Goal: Information Seeking & Learning: Learn about a topic

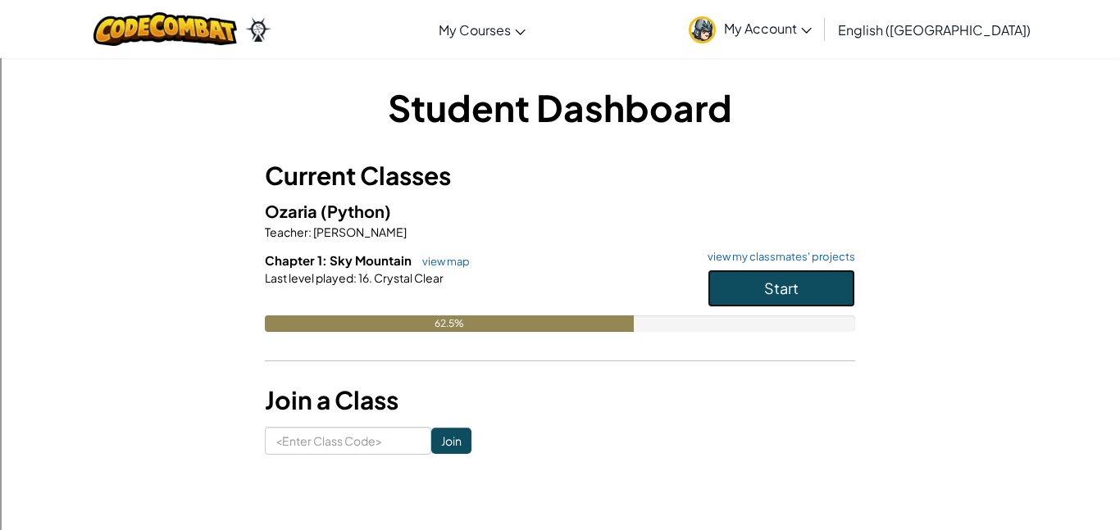
click at [834, 280] on button "Start" at bounding box center [782, 289] width 148 height 38
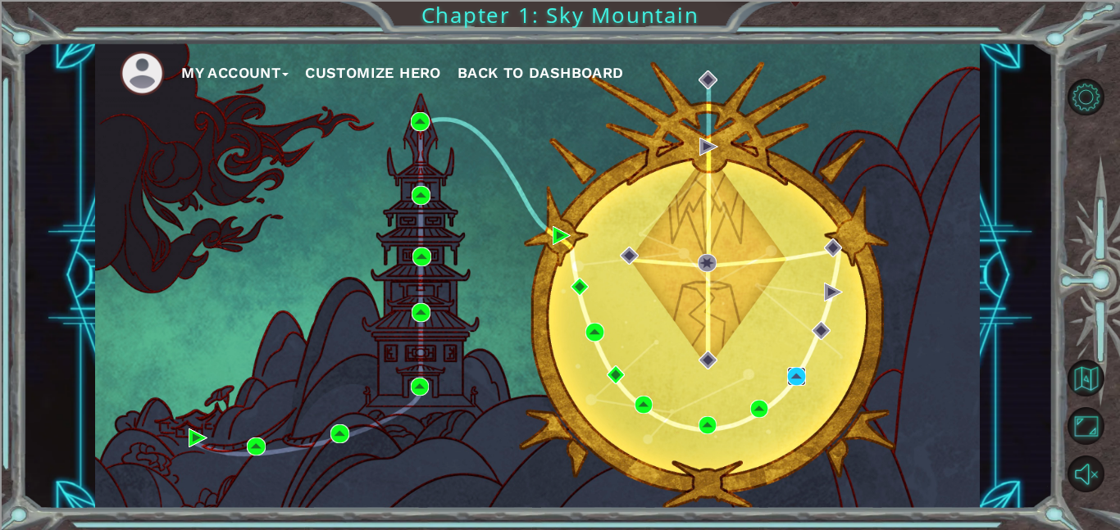
click at [790, 368] on img at bounding box center [796, 376] width 19 height 19
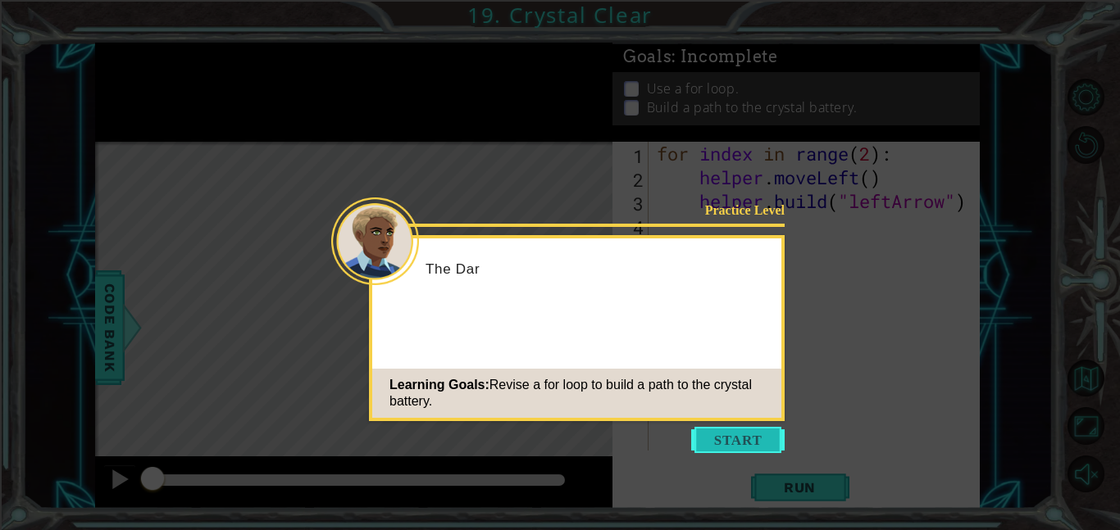
click at [737, 437] on button "Start" at bounding box center [737, 440] width 93 height 26
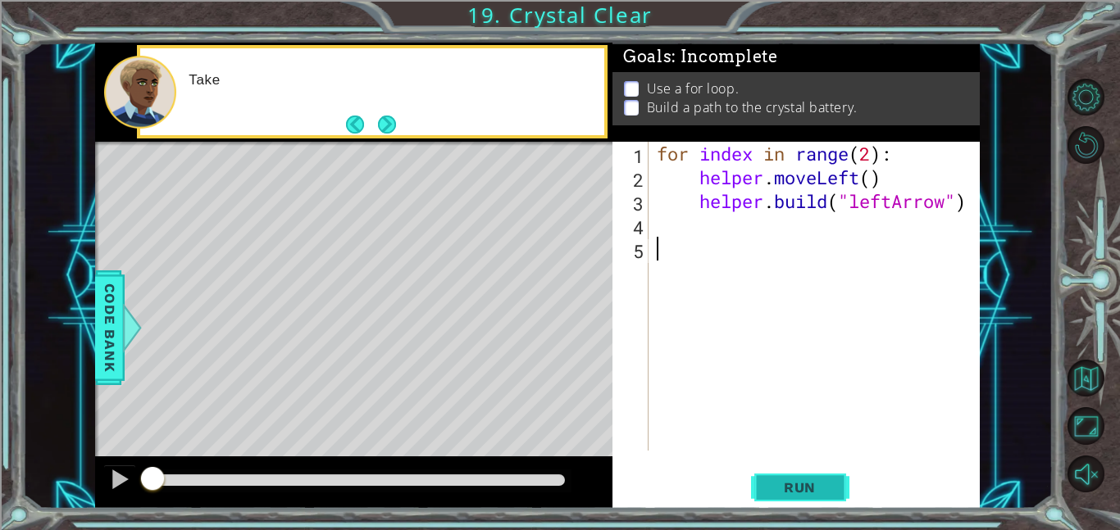
click at [783, 494] on span "Run" at bounding box center [799, 488] width 65 height 16
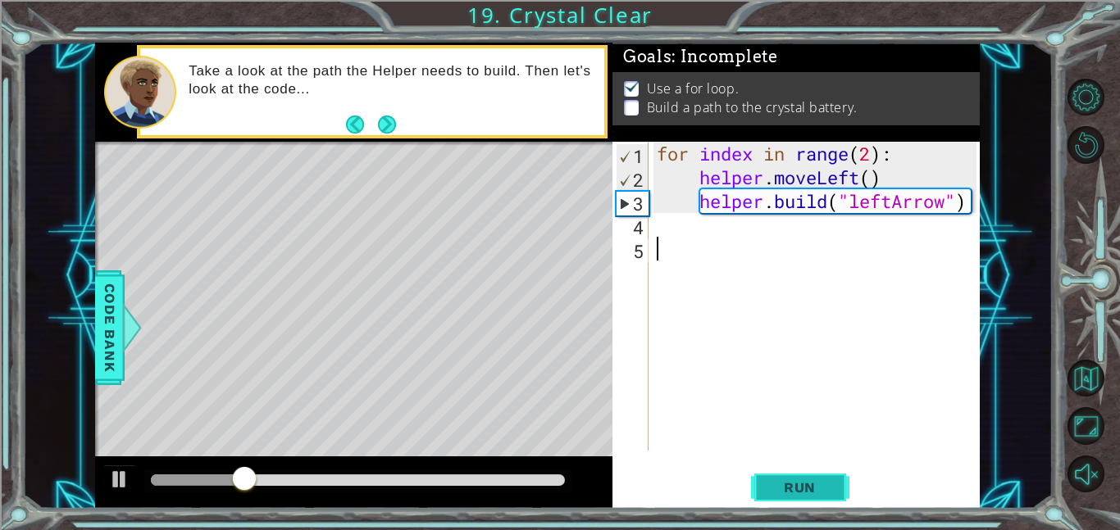
click at [790, 472] on button "Run" at bounding box center [800, 487] width 98 height 37
click at [712, 155] on div "for index in range ( 2 ) : helper . moveLeft ( ) helper . build ( "leftArrow" )" at bounding box center [818, 320] width 331 height 357
type textarea "for index in range(2):"
click at [721, 236] on div "for index in range ( 2 ) : helper . moveLeft ( ) helper . build ( "leftArrow" )" at bounding box center [818, 320] width 331 height 357
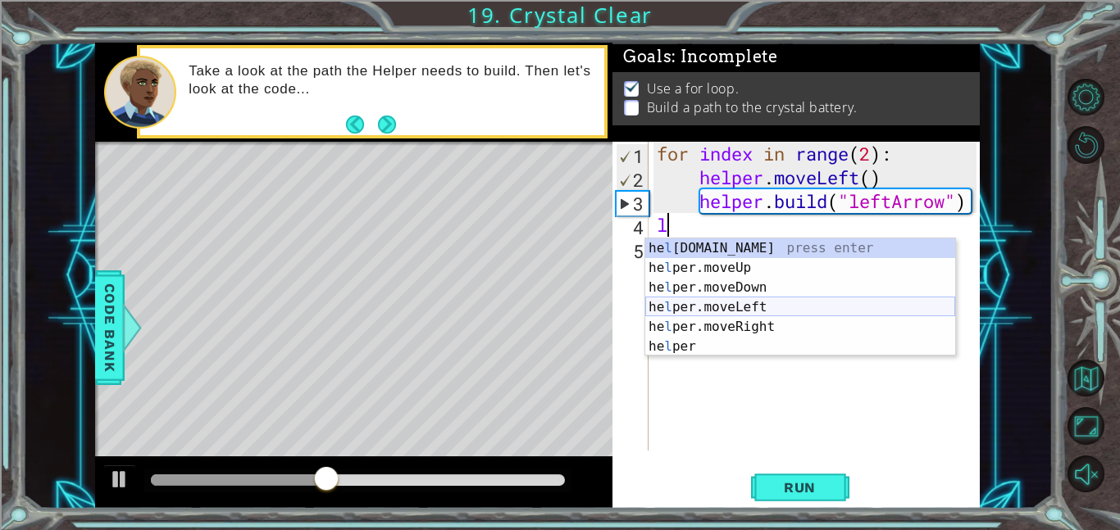
click at [790, 306] on div "he l [DOMAIN_NAME] press enter he l per.moveUp press enter he l per.moveDown pr…" at bounding box center [800, 317] width 310 height 157
type textarea "helper.moveLeft(1)"
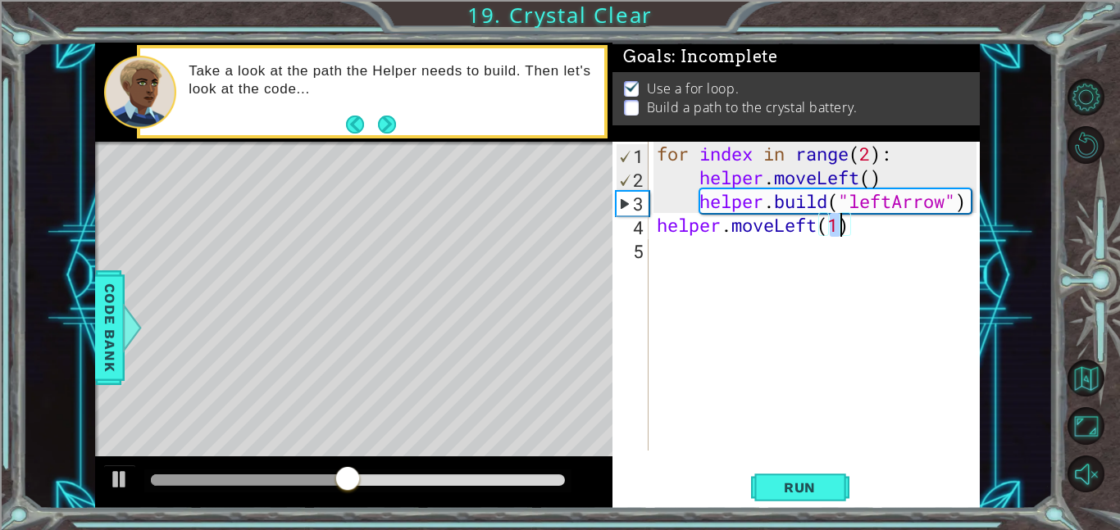
click at [856, 254] on div "for index in range ( 2 ) : helper . moveLeft ( ) helper . build ( "leftArrow" )…" at bounding box center [818, 320] width 331 height 357
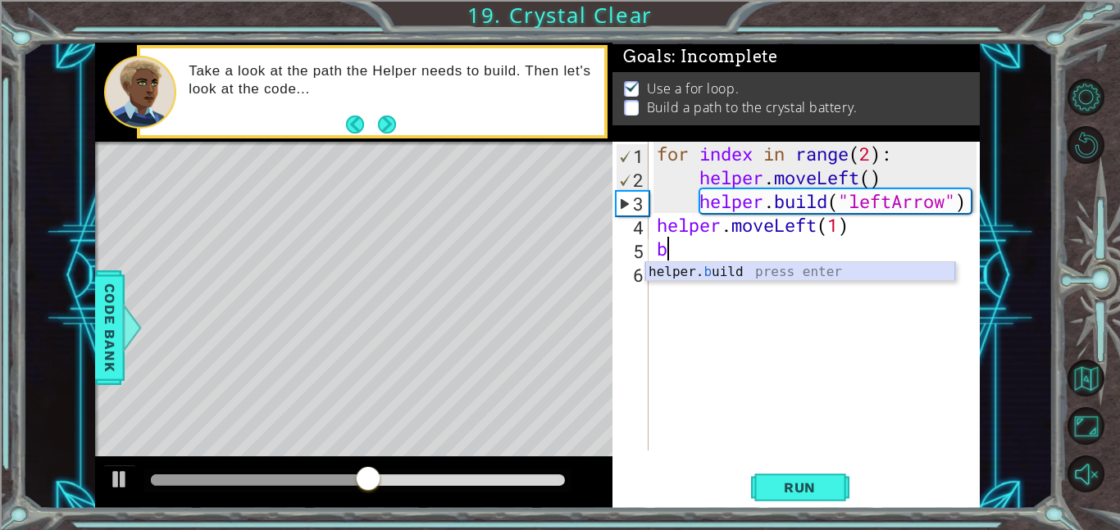
click at [813, 271] on div "helper. b uild press enter" at bounding box center [800, 291] width 310 height 59
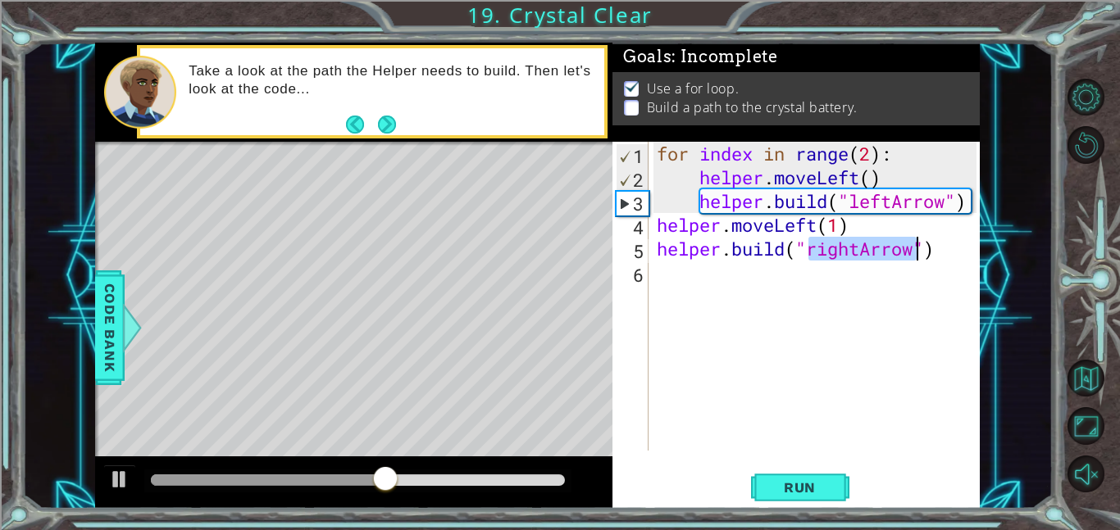
click at [861, 244] on div "for index in range ( 2 ) : helper . moveLeft ( ) helper . build ( "leftArrow" )…" at bounding box center [814, 296] width 323 height 309
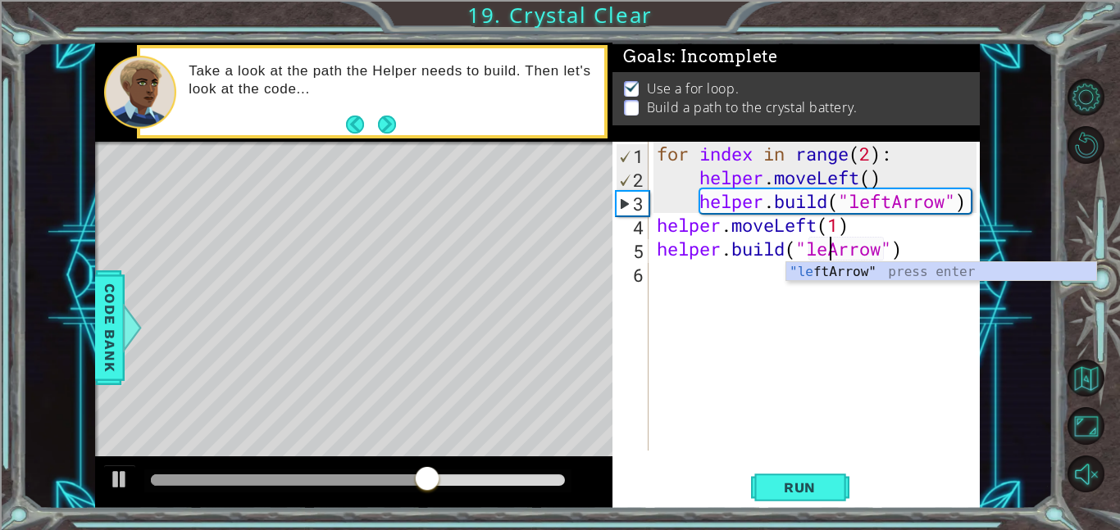
scroll to position [0, 8]
type textarea "[DOMAIN_NAME]("leftArrow")"
click at [808, 480] on span "Run" at bounding box center [799, 488] width 65 height 16
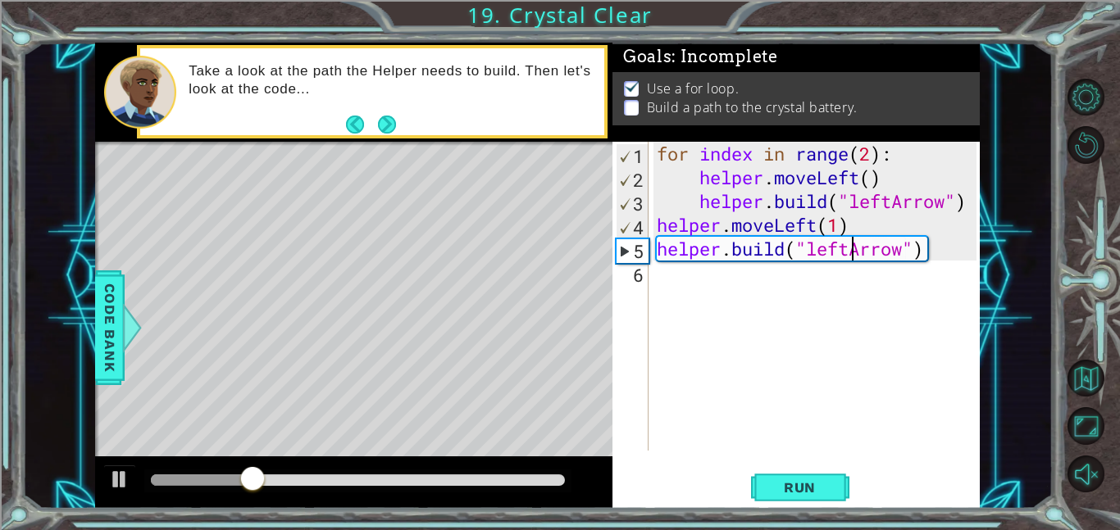
click at [781, 274] on div "for index in range ( 2 ) : helper . moveLeft ( ) helper . build ( "leftArrow" )…" at bounding box center [818, 320] width 331 height 357
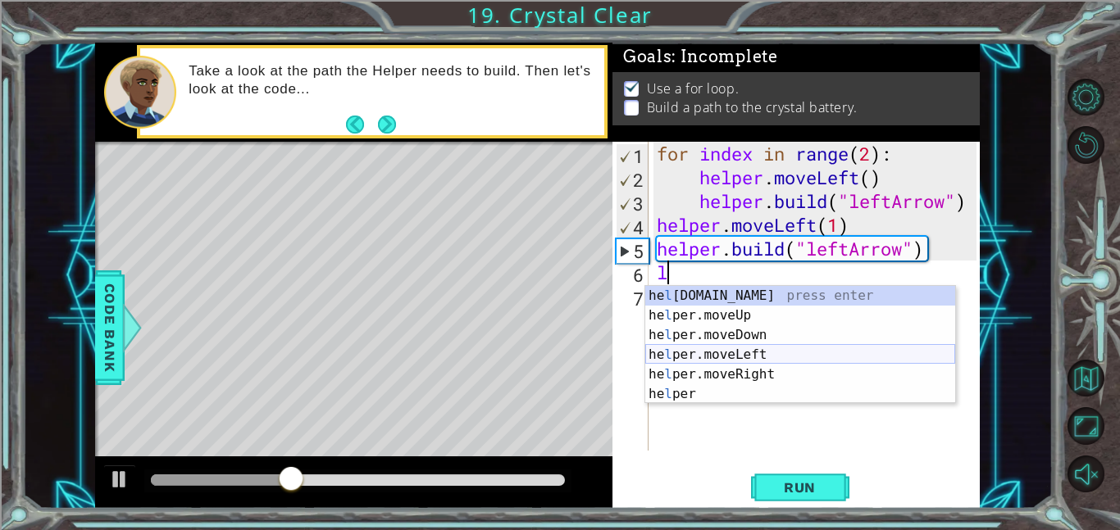
click at [796, 355] on div "he l [DOMAIN_NAME] press enter he l per.moveUp press enter he l per.moveDown pr…" at bounding box center [800, 364] width 310 height 157
type textarea "helper.moveLeft(1)"
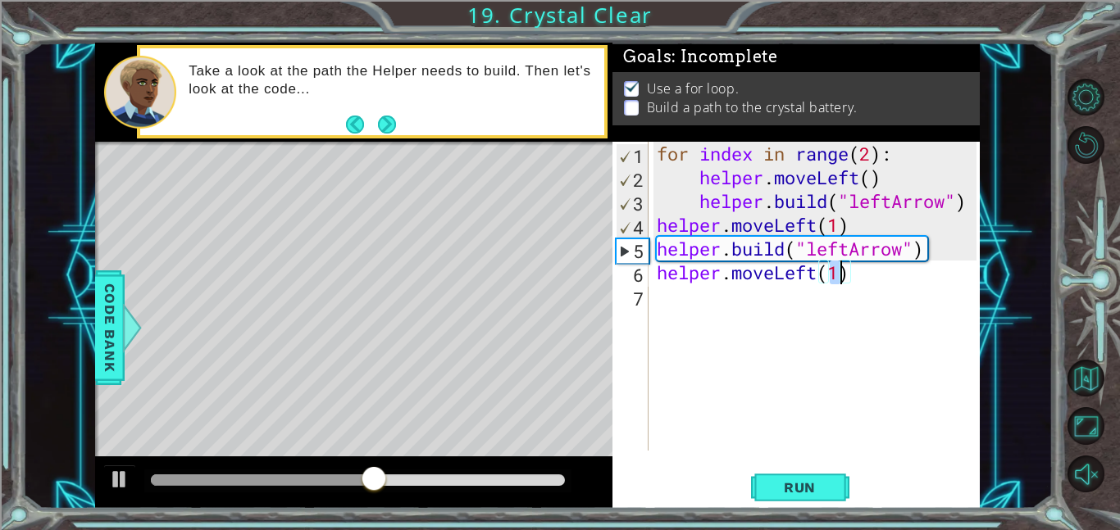
click at [813, 294] on div "for index in range ( 2 ) : helper . moveLeft ( ) helper . build ( "leftArrow" )…" at bounding box center [818, 320] width 331 height 357
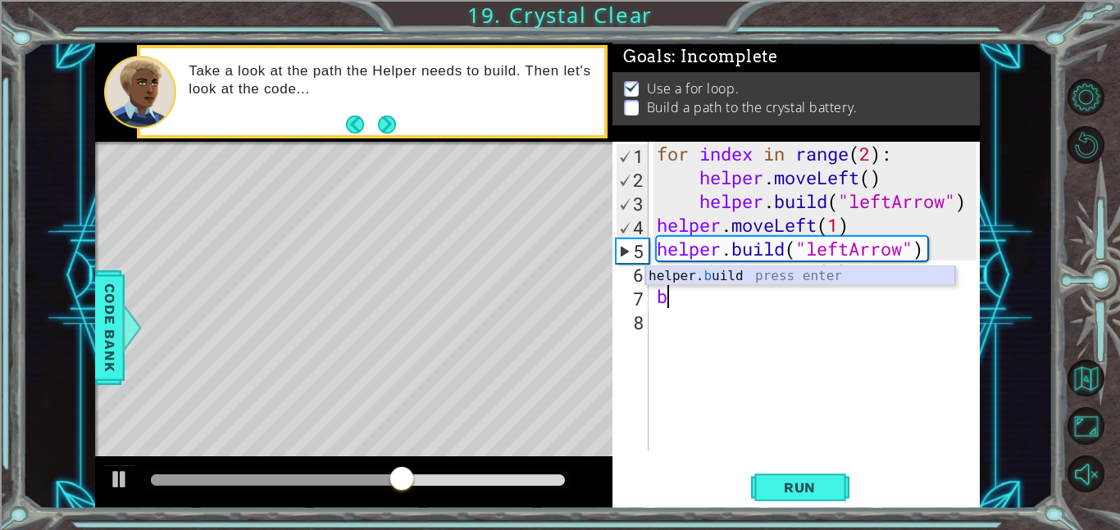
click at [769, 274] on div "helper. b uild press enter" at bounding box center [800, 295] width 310 height 59
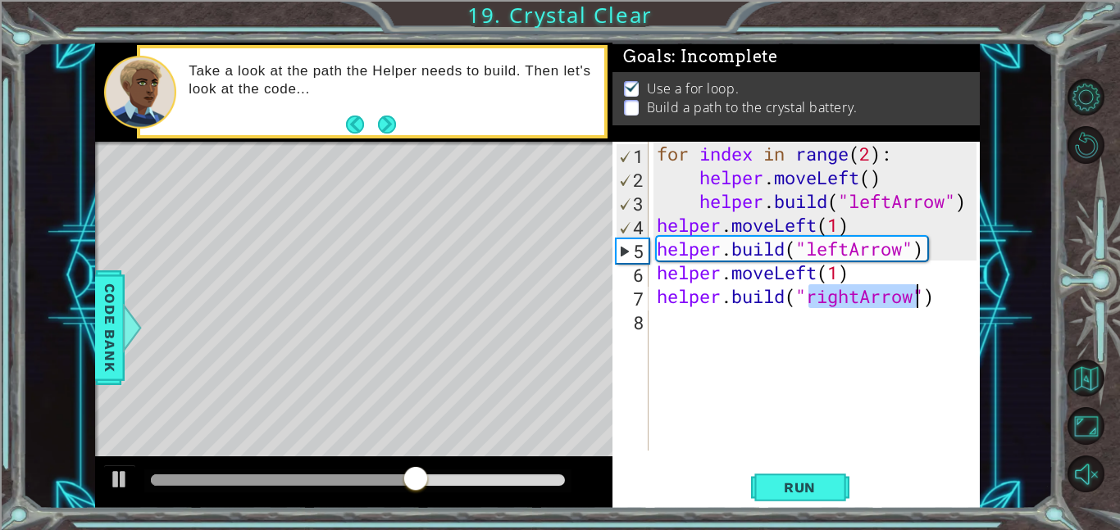
click at [858, 290] on div "for index in range ( 2 ) : helper . moveLeft ( ) helper . build ( "leftArrow" )…" at bounding box center [814, 296] width 323 height 309
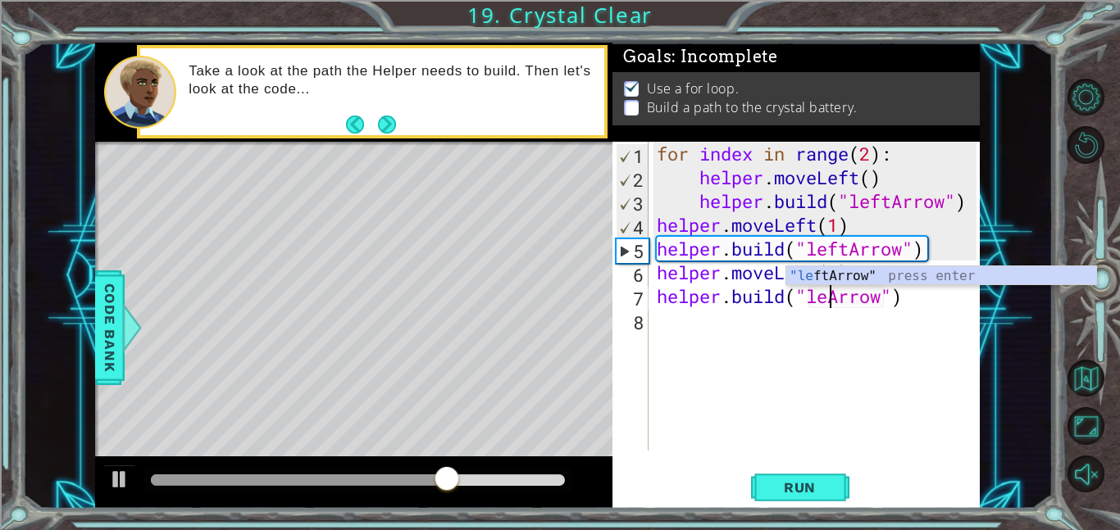
scroll to position [0, 8]
type textarea "[DOMAIN_NAME]("leftArrow")"
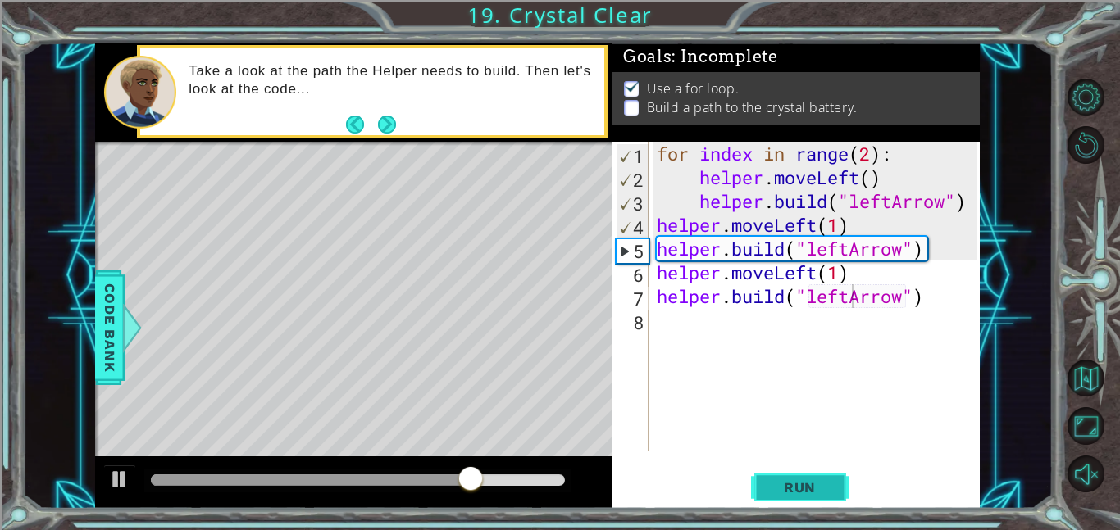
click at [802, 475] on button "Run" at bounding box center [800, 487] width 98 height 37
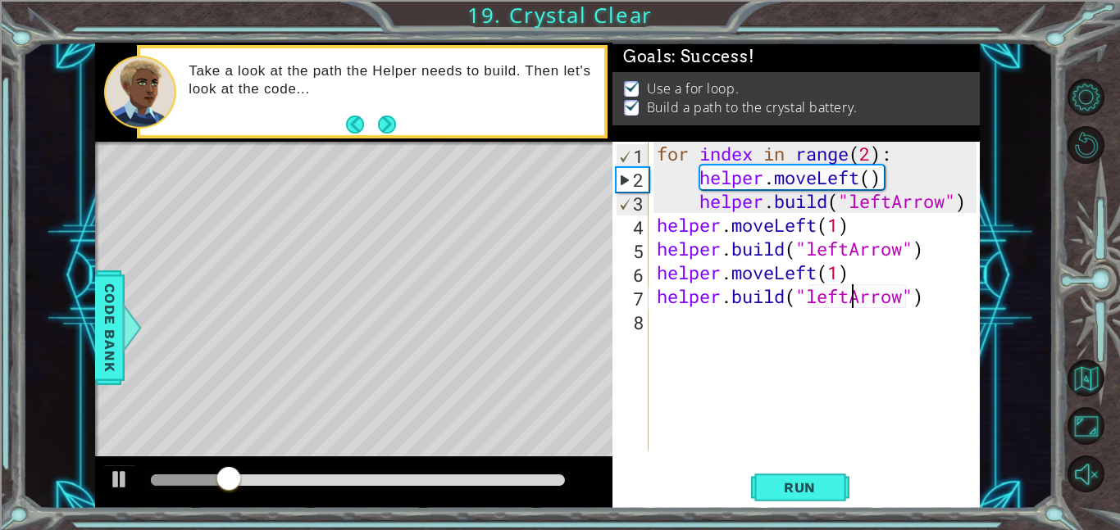
click at [587, 390] on div "Level Map" at bounding box center [474, 383] width 758 height 483
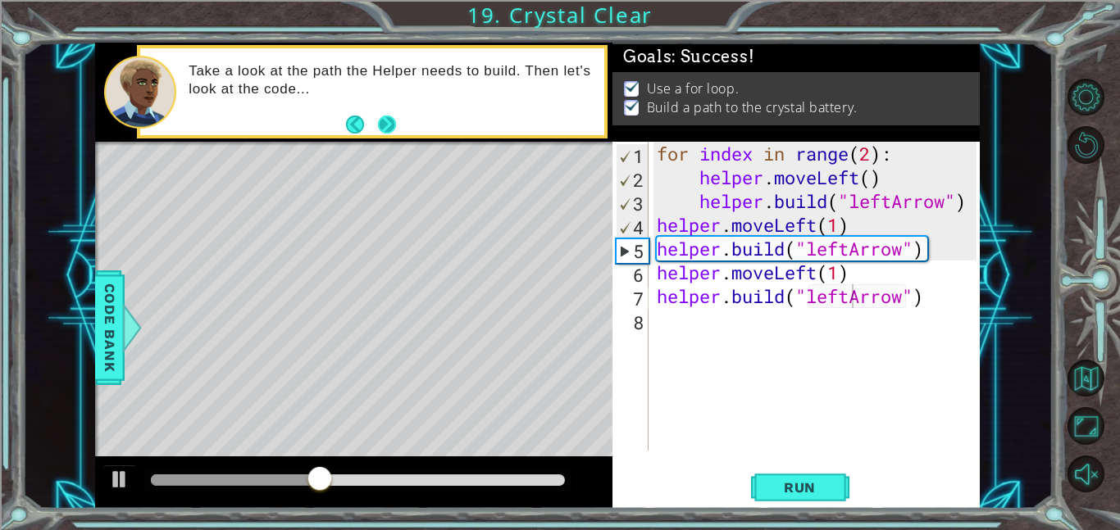
click at [387, 126] on button "Next" at bounding box center [386, 124] width 21 height 21
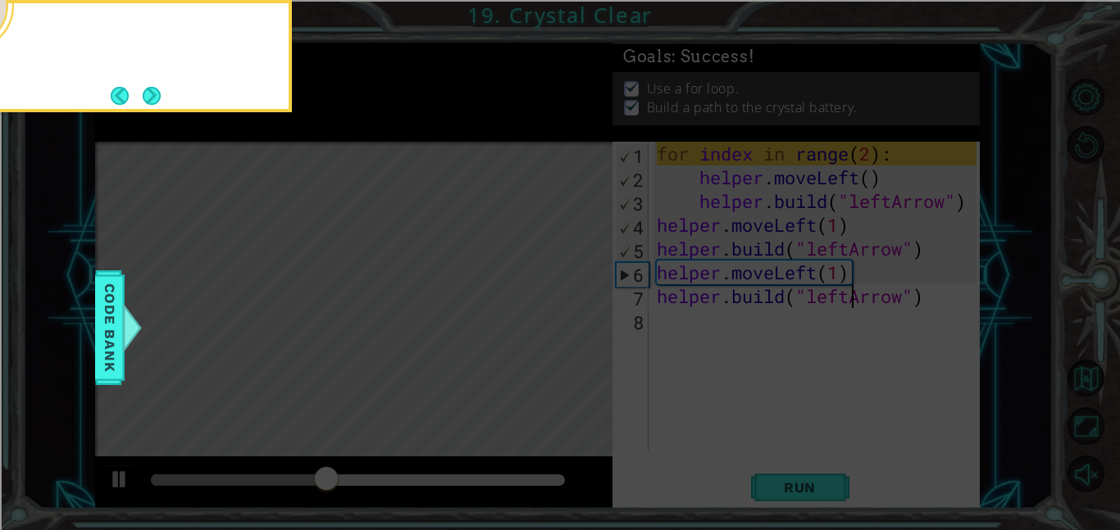
click at [387, 126] on icon at bounding box center [560, 265] width 1120 height 530
click at [144, 91] on button "Next" at bounding box center [152, 96] width 20 height 20
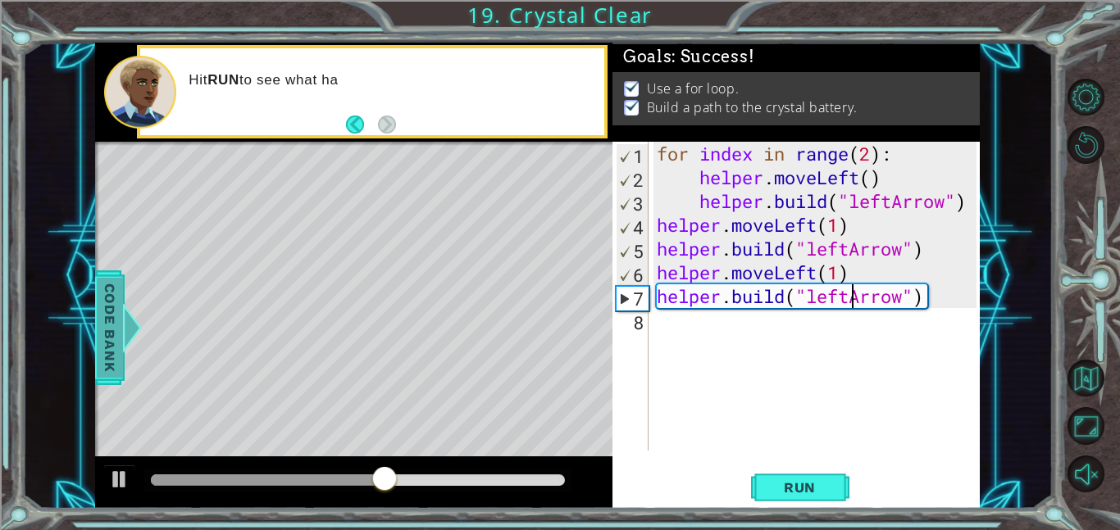
click at [114, 347] on span "Code Bank" at bounding box center [110, 328] width 26 height 100
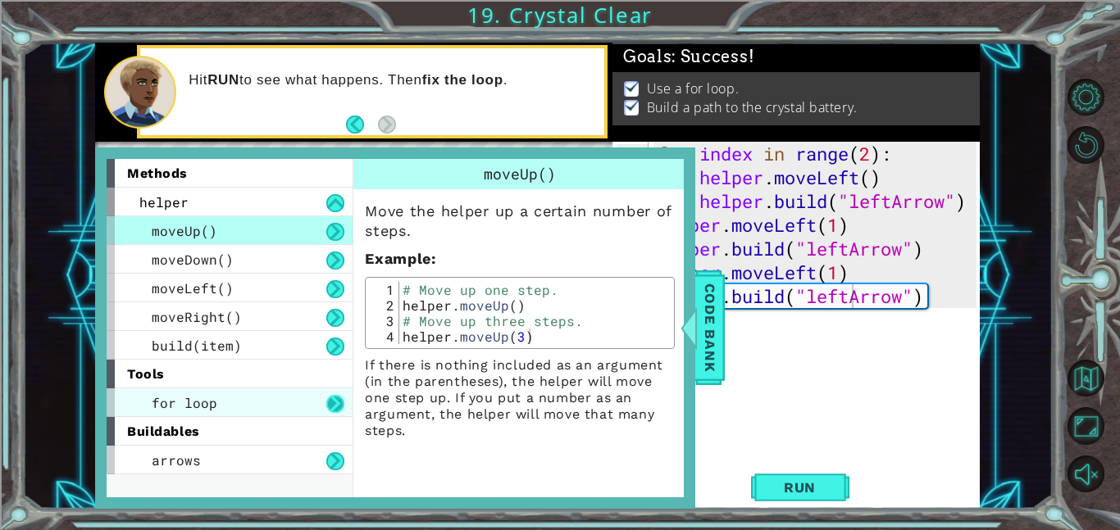
click at [338, 403] on button at bounding box center [335, 404] width 18 height 18
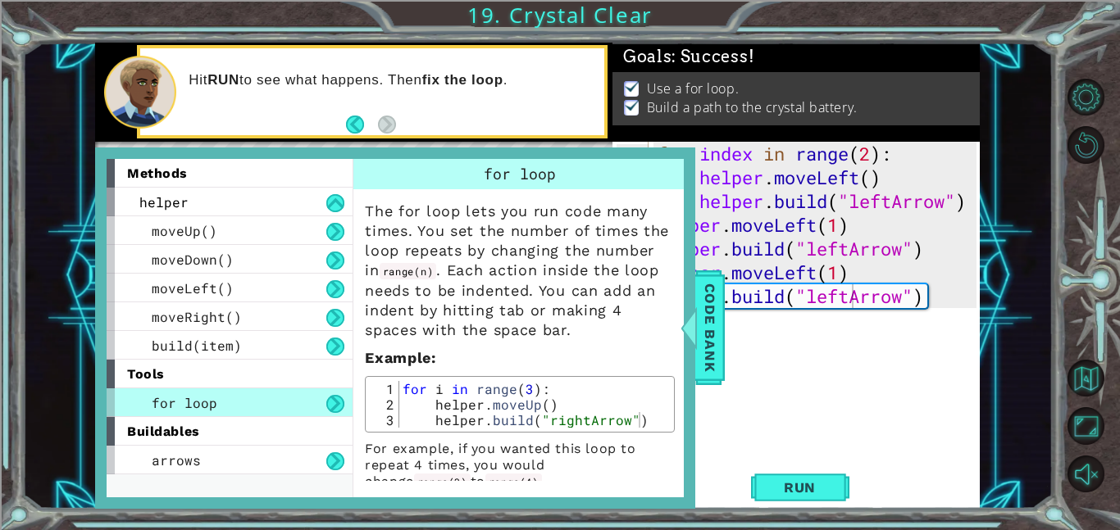
scroll to position [16, 0]
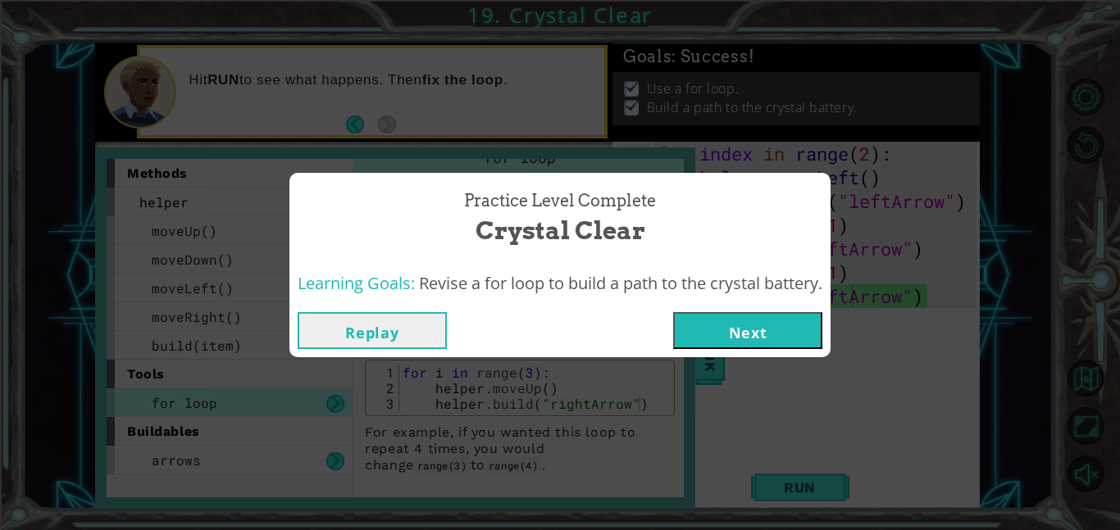
click at [717, 335] on button "Next" at bounding box center [747, 330] width 149 height 37
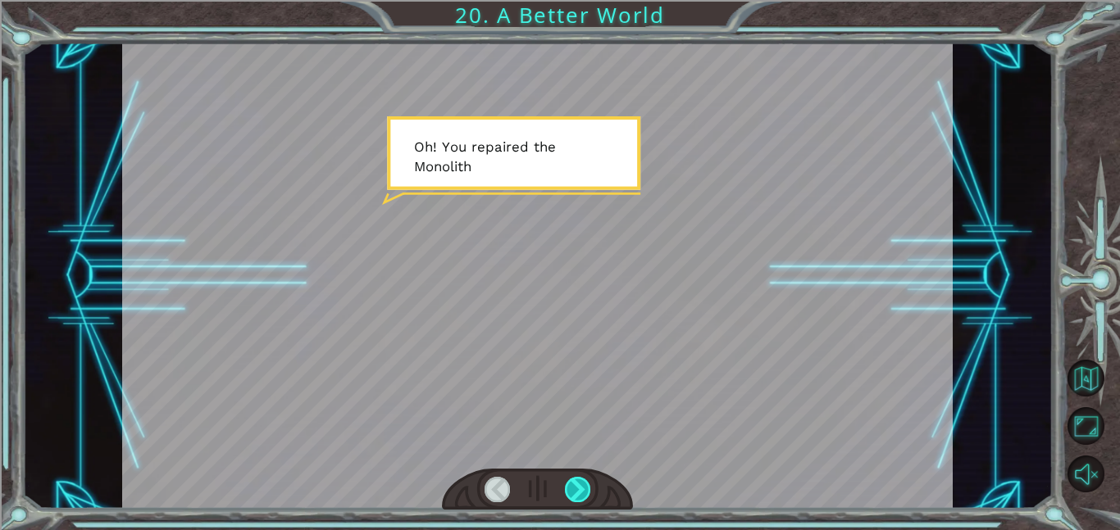
click at [582, 502] on div at bounding box center [578, 489] width 26 height 25
click at [580, 494] on div at bounding box center [578, 489] width 26 height 25
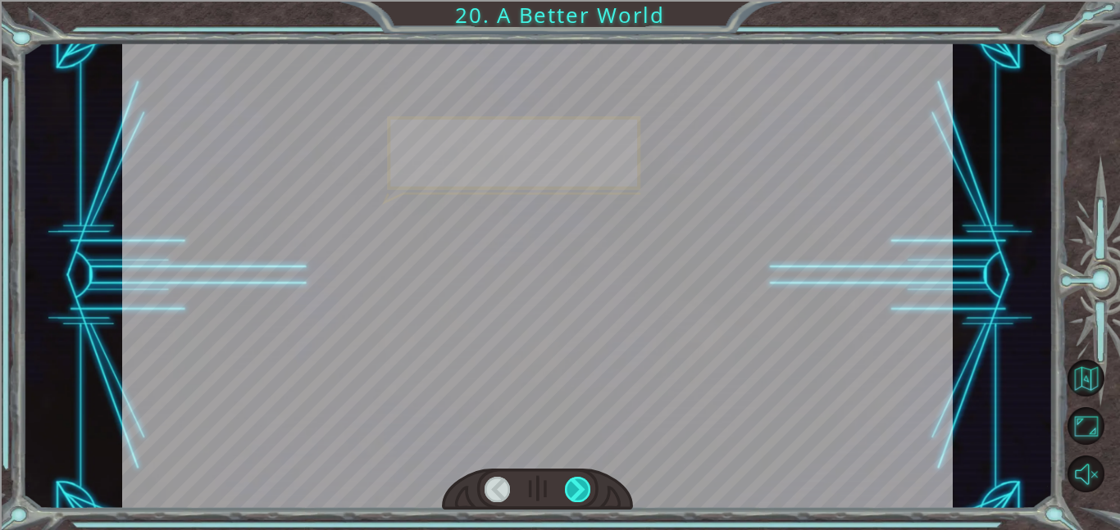
click at [580, 494] on div at bounding box center [578, 489] width 26 height 25
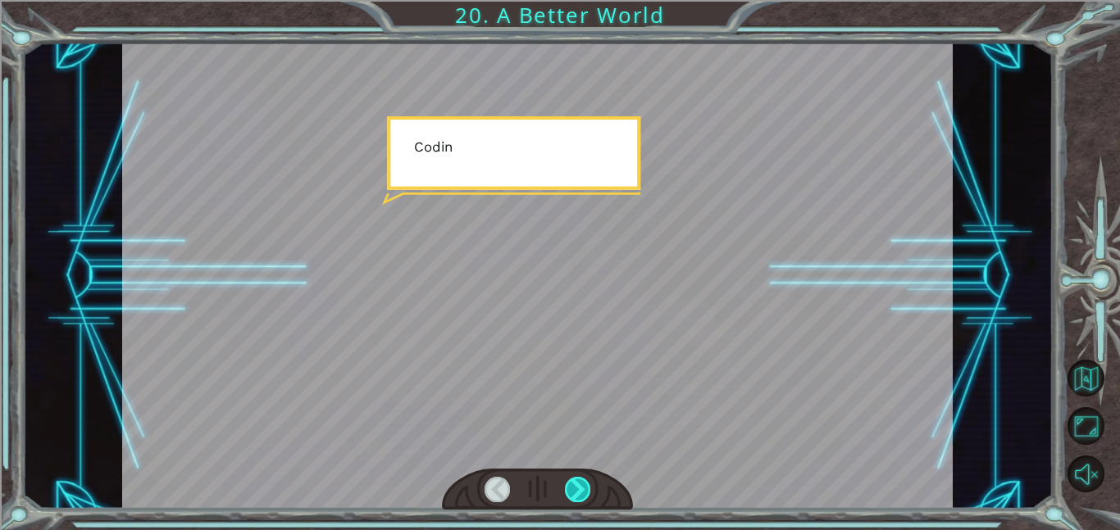
click at [580, 494] on div at bounding box center [578, 489] width 26 height 25
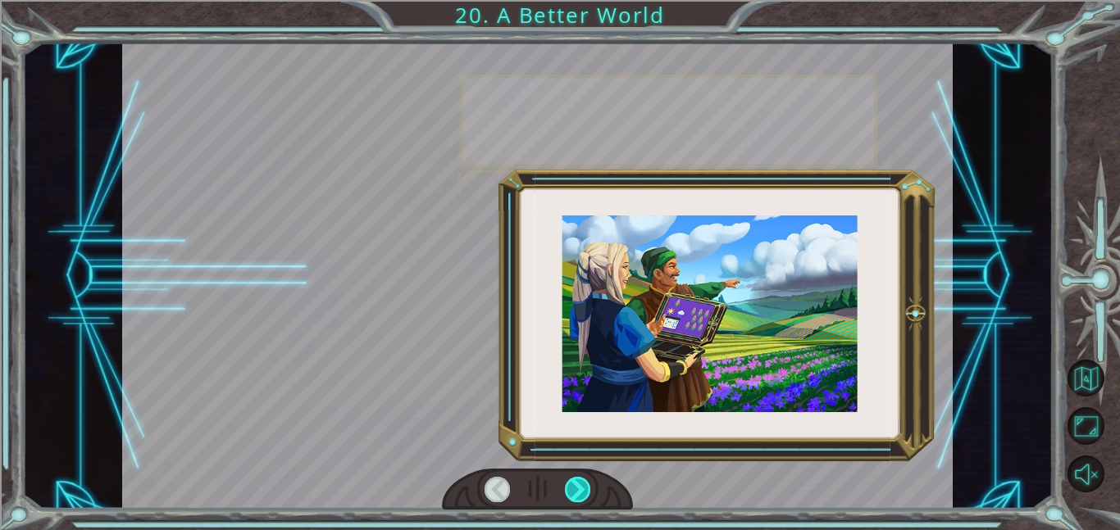
click at [580, 494] on div at bounding box center [578, 489] width 26 height 25
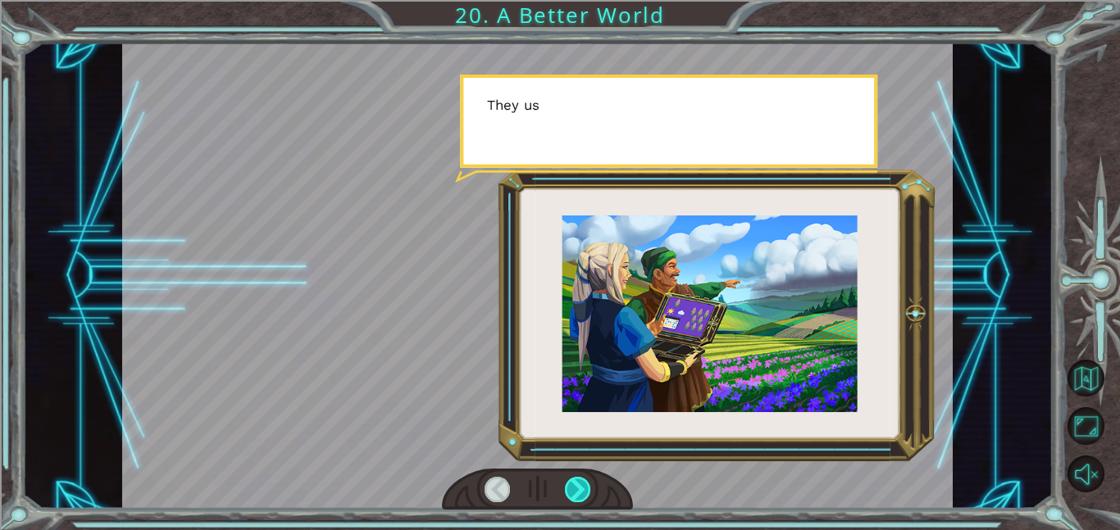
click at [580, 494] on div at bounding box center [578, 489] width 26 height 25
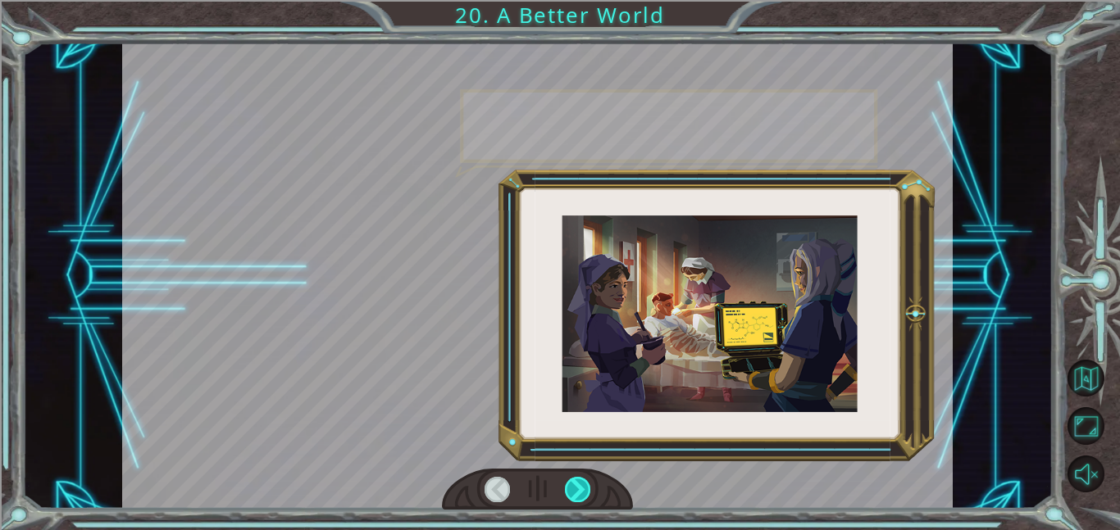
click at [580, 494] on div at bounding box center [578, 489] width 26 height 25
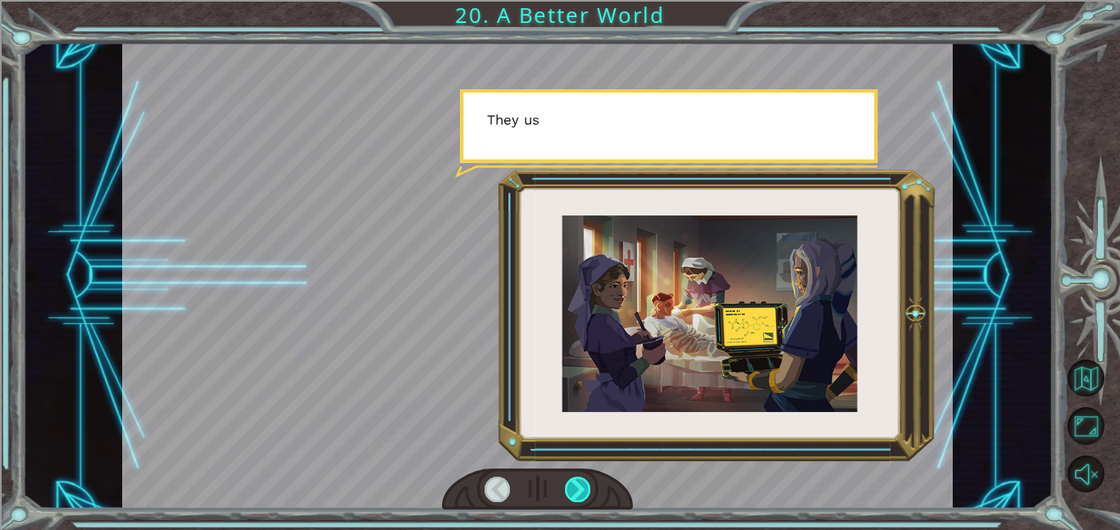
click at [580, 494] on div at bounding box center [578, 489] width 26 height 25
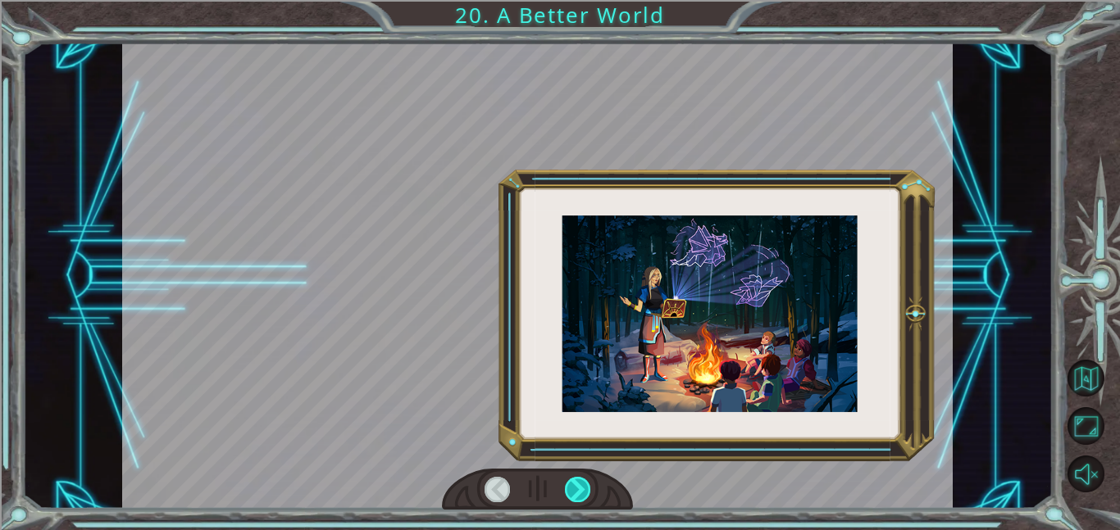
click at [580, 494] on div at bounding box center [578, 489] width 26 height 25
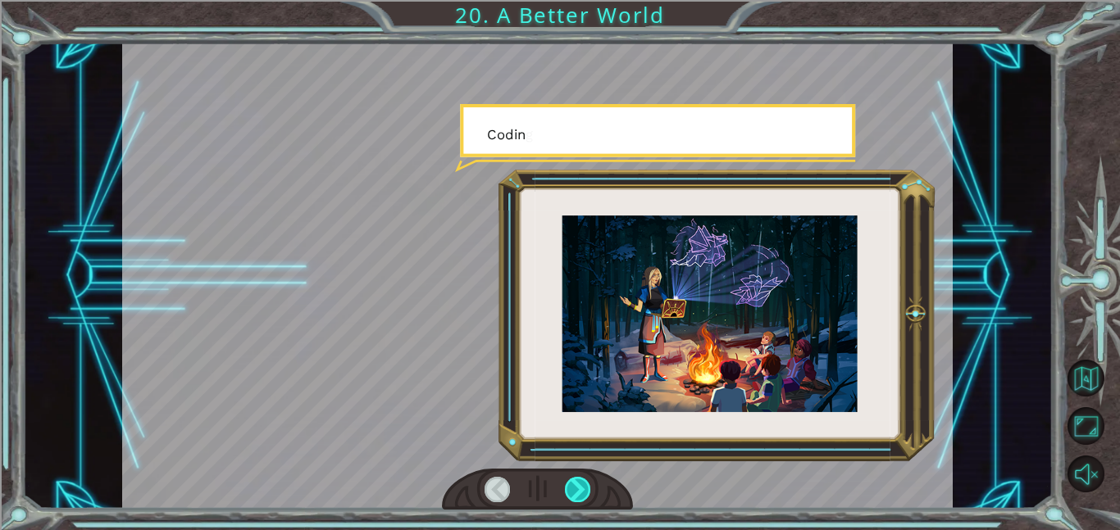
click at [580, 494] on div at bounding box center [578, 489] width 26 height 25
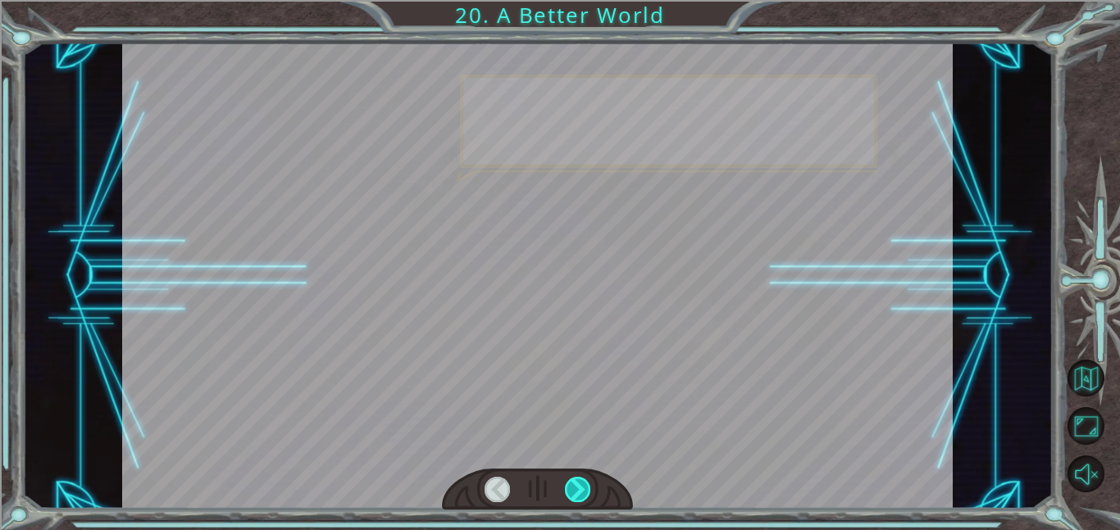
click at [580, 494] on div at bounding box center [578, 489] width 26 height 25
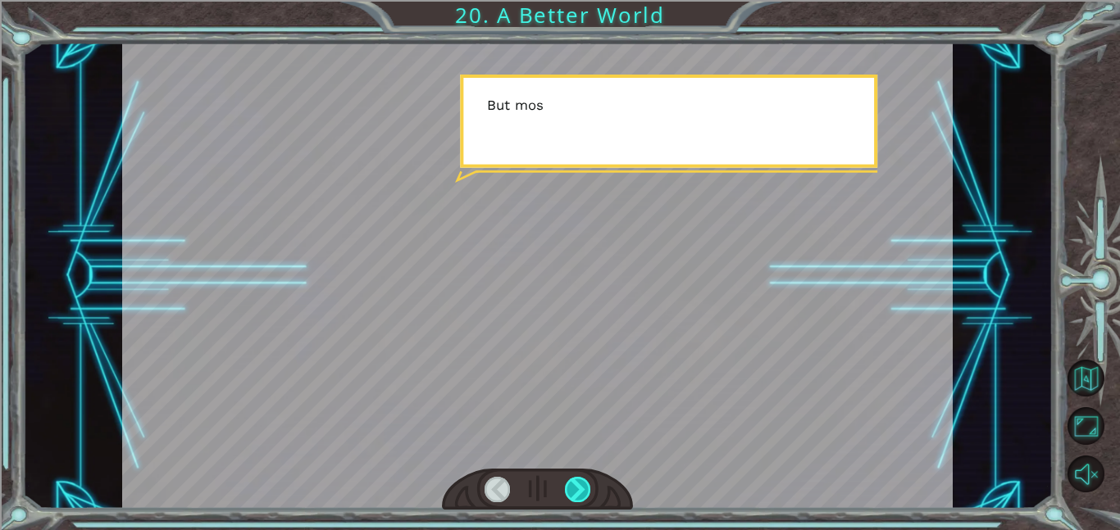
click at [580, 494] on div at bounding box center [578, 489] width 26 height 25
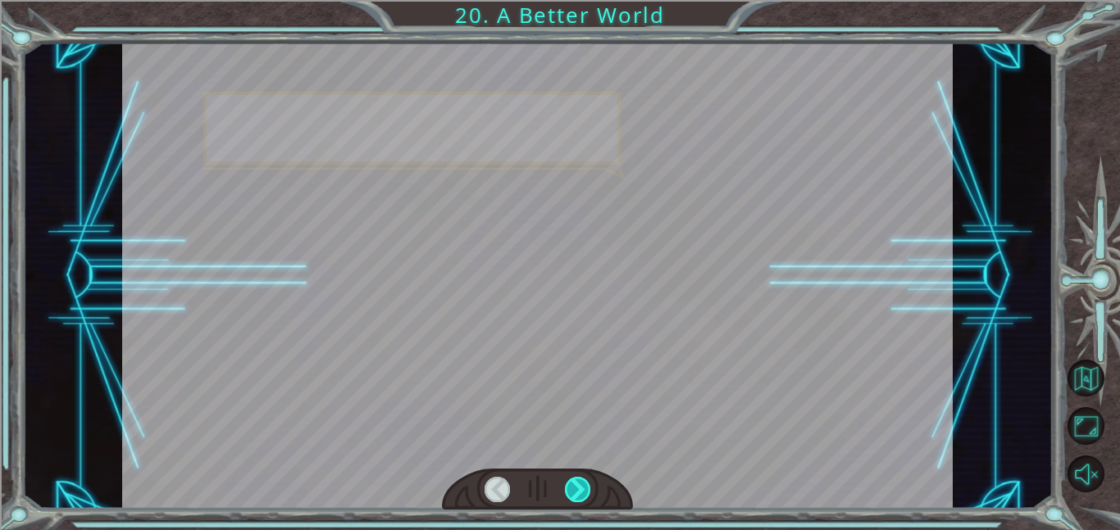
click at [580, 494] on div at bounding box center [578, 489] width 26 height 25
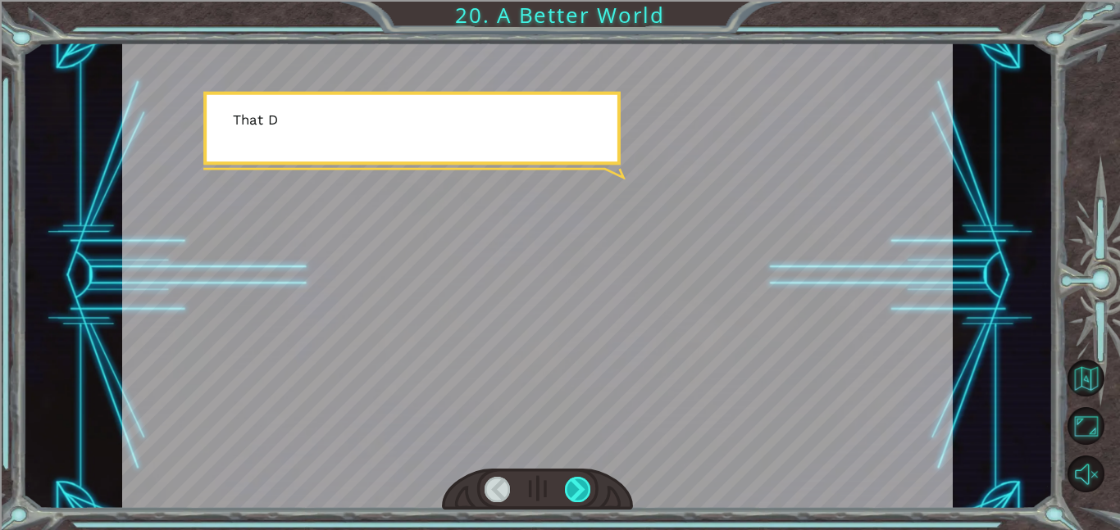
click at [580, 494] on div at bounding box center [578, 489] width 26 height 25
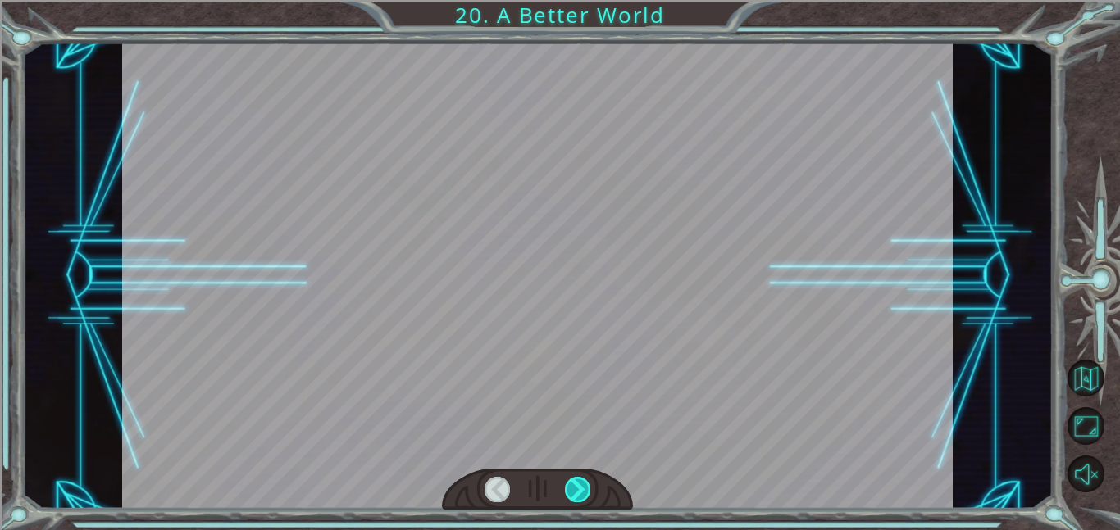
click at [580, 494] on div at bounding box center [578, 489] width 26 height 25
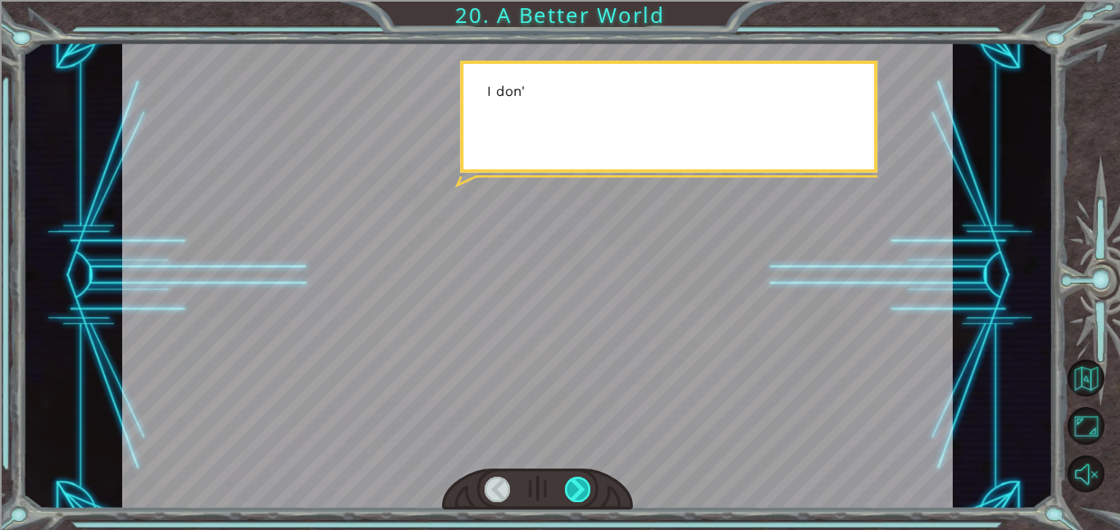
click at [580, 494] on div at bounding box center [578, 489] width 26 height 25
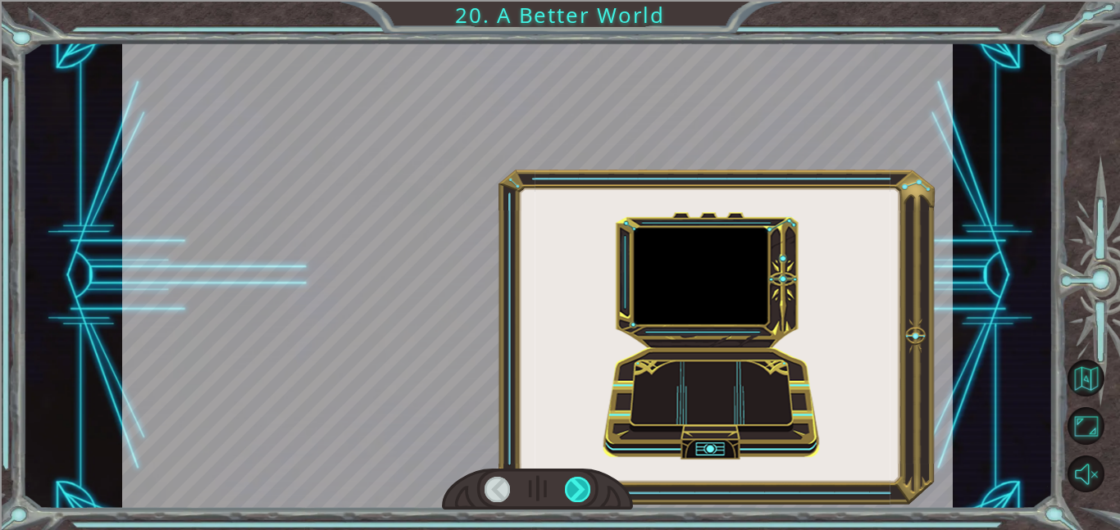
click at [580, 494] on div at bounding box center [578, 489] width 26 height 25
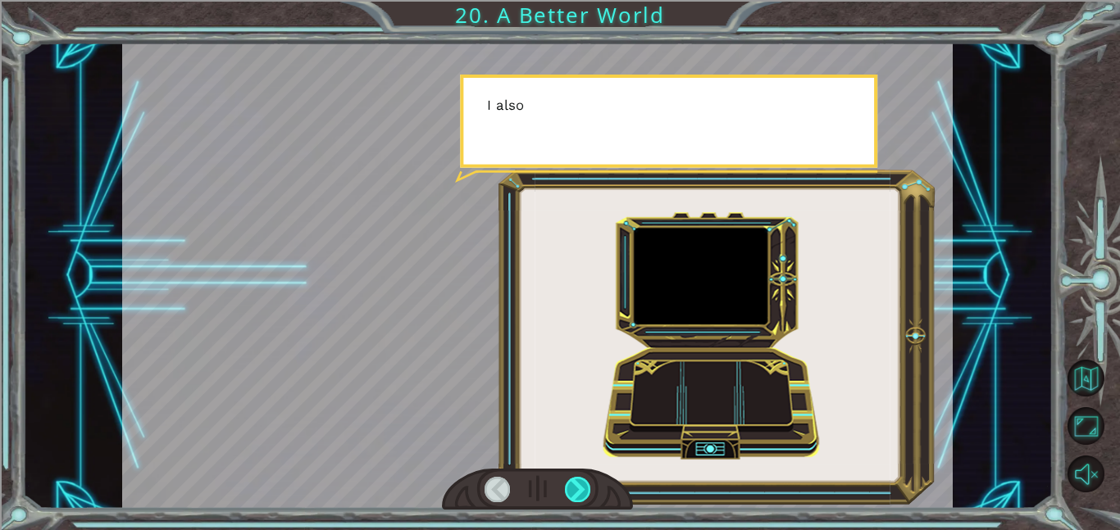
click at [580, 494] on div at bounding box center [578, 489] width 26 height 25
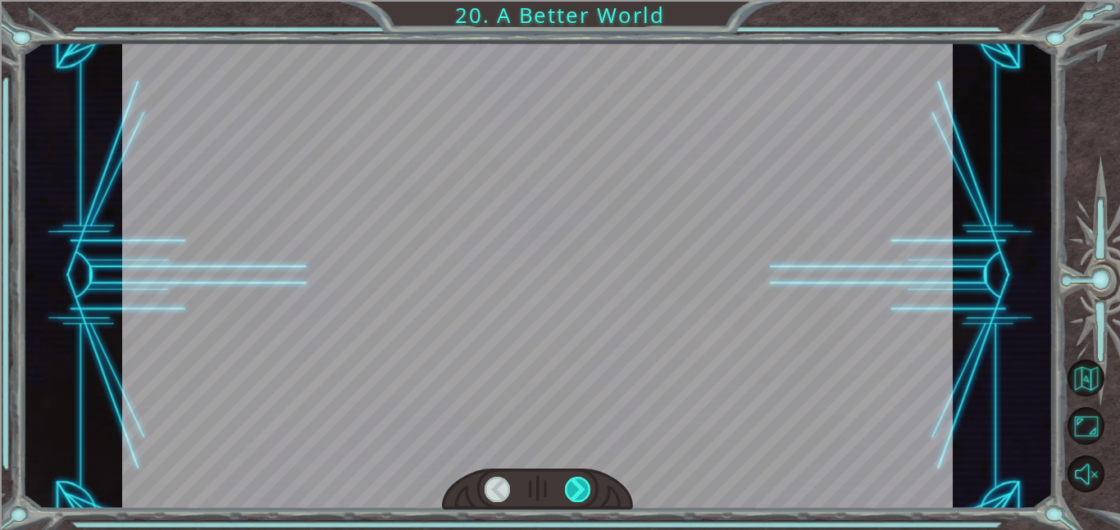
click at [580, 494] on div at bounding box center [578, 489] width 26 height 25
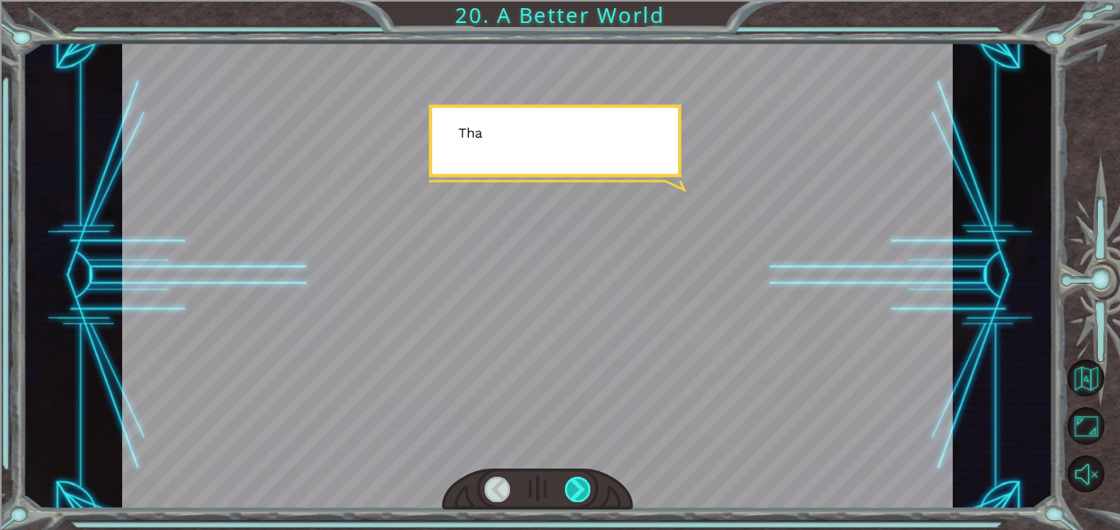
click at [580, 494] on div at bounding box center [578, 489] width 26 height 25
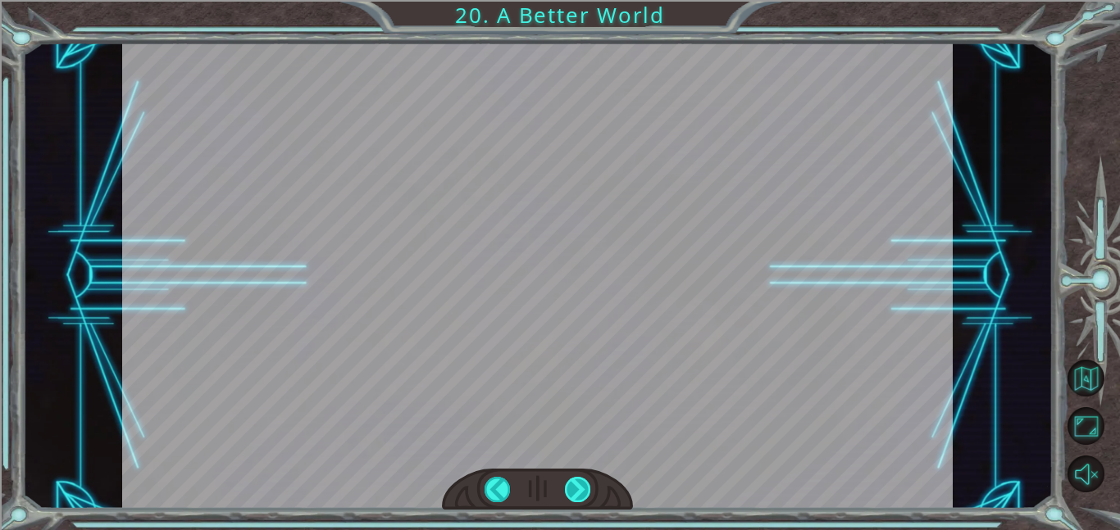
click at [580, 494] on div at bounding box center [578, 489] width 26 height 25
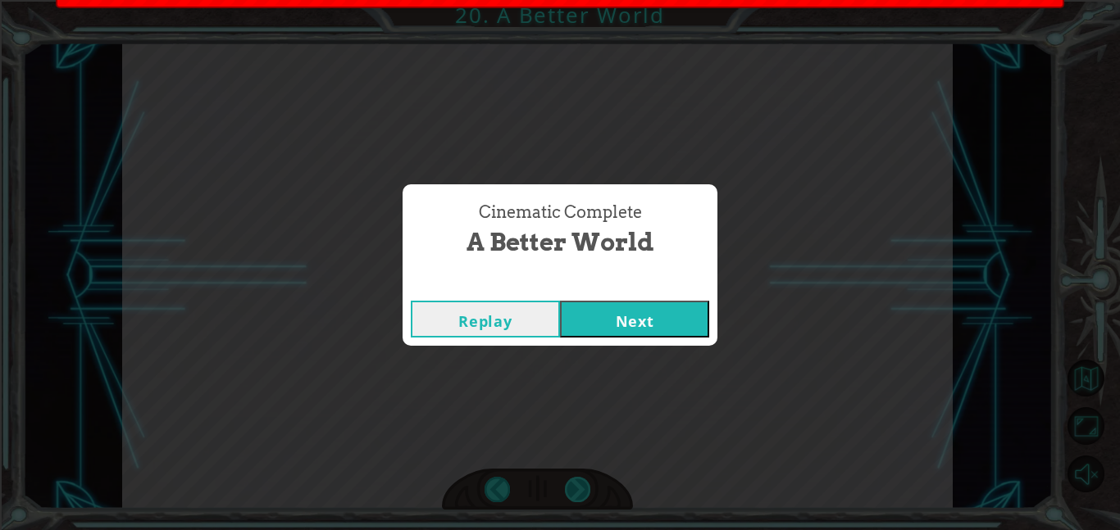
click at [580, 494] on div "Cinematic Complete A Better World Replay Next" at bounding box center [560, 265] width 1120 height 530
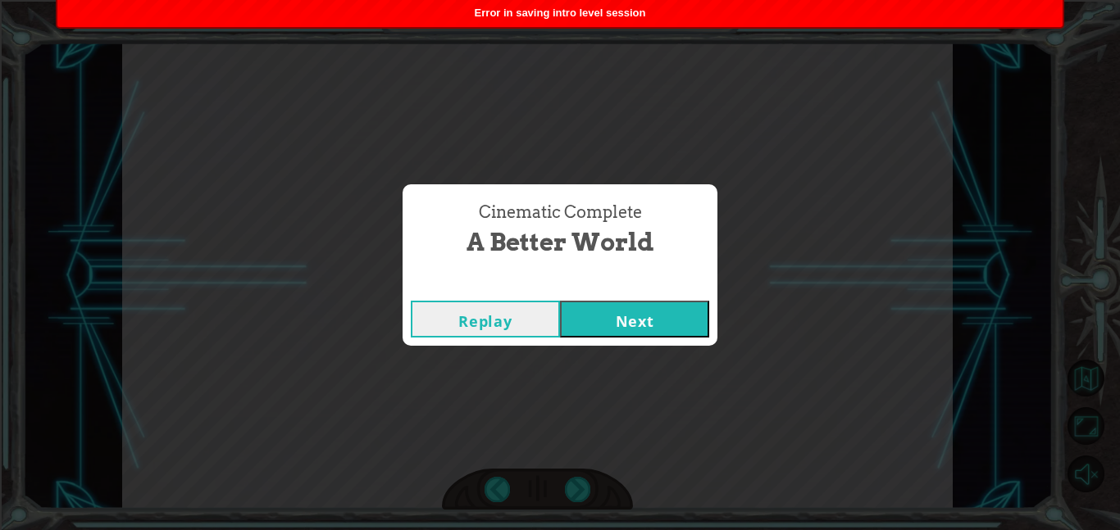
click at [630, 307] on button "Next" at bounding box center [634, 319] width 149 height 37
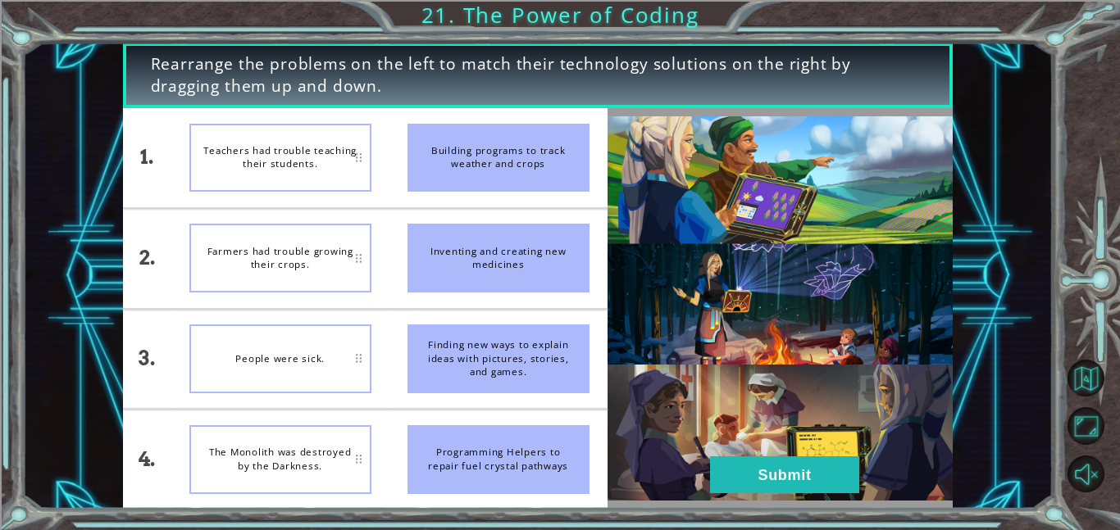
click at [509, 257] on div "Inventing and creating new medicines" at bounding box center [498, 258] width 182 height 69
click at [765, 483] on button "Submit" at bounding box center [784, 475] width 149 height 37
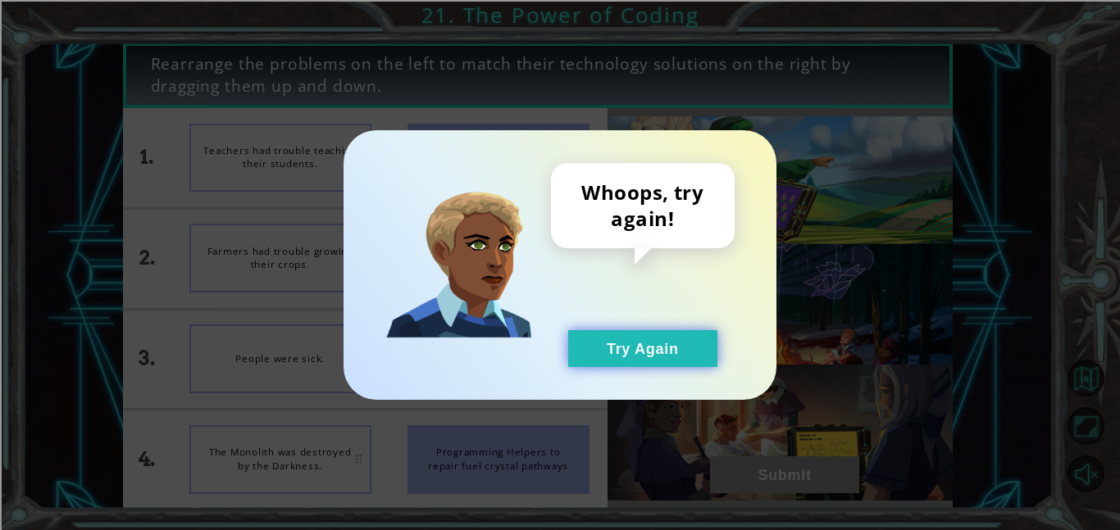
click at [690, 363] on button "Try Again" at bounding box center [642, 348] width 149 height 37
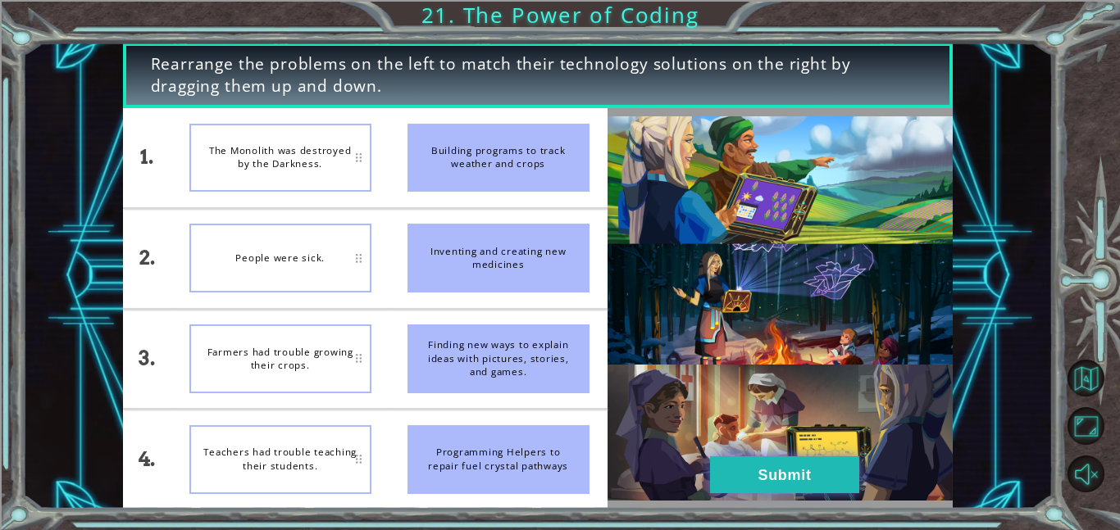
click at [740, 476] on button "Submit" at bounding box center [784, 475] width 149 height 37
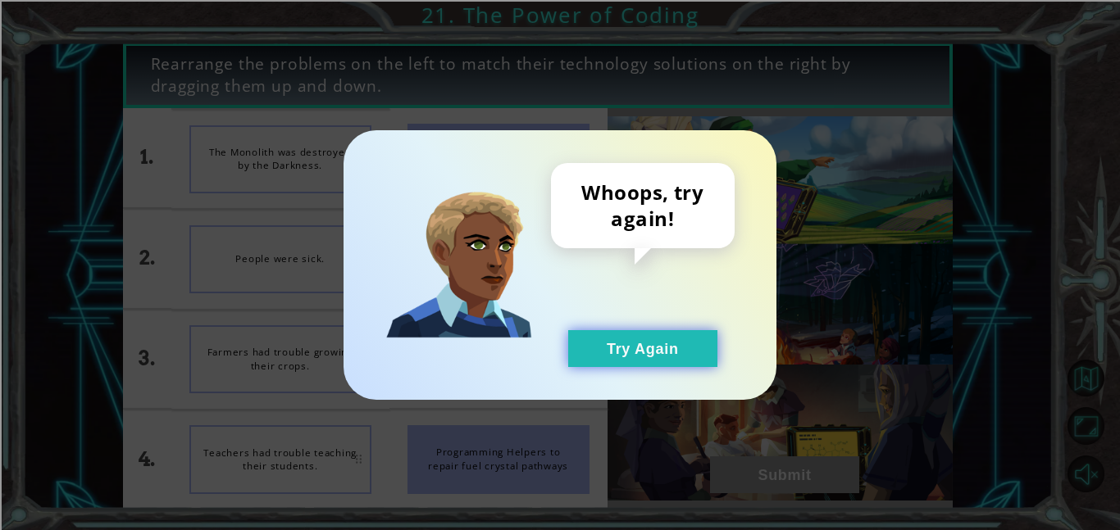
click at [652, 358] on button "Try Again" at bounding box center [642, 348] width 149 height 37
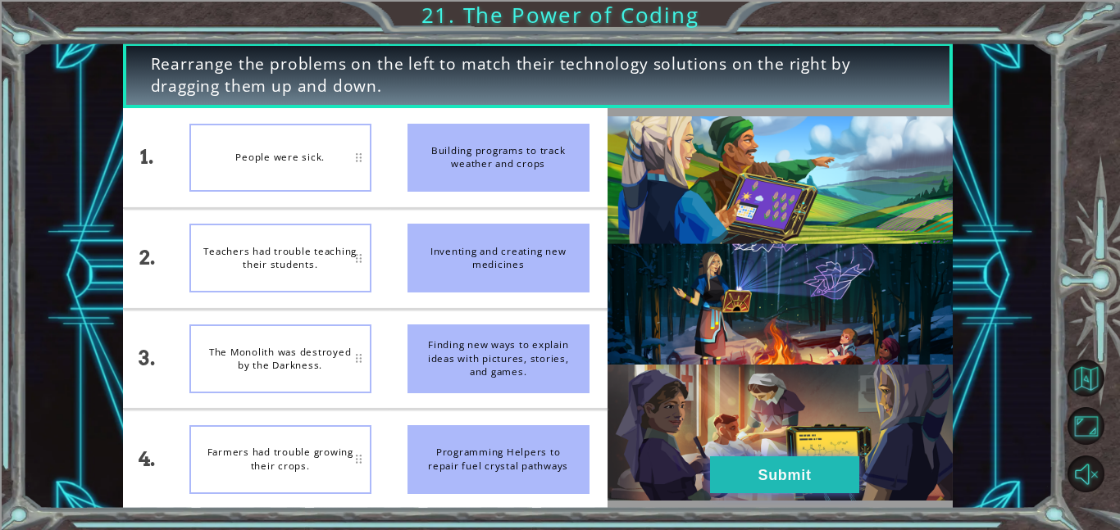
click at [730, 476] on button "Submit" at bounding box center [784, 475] width 149 height 37
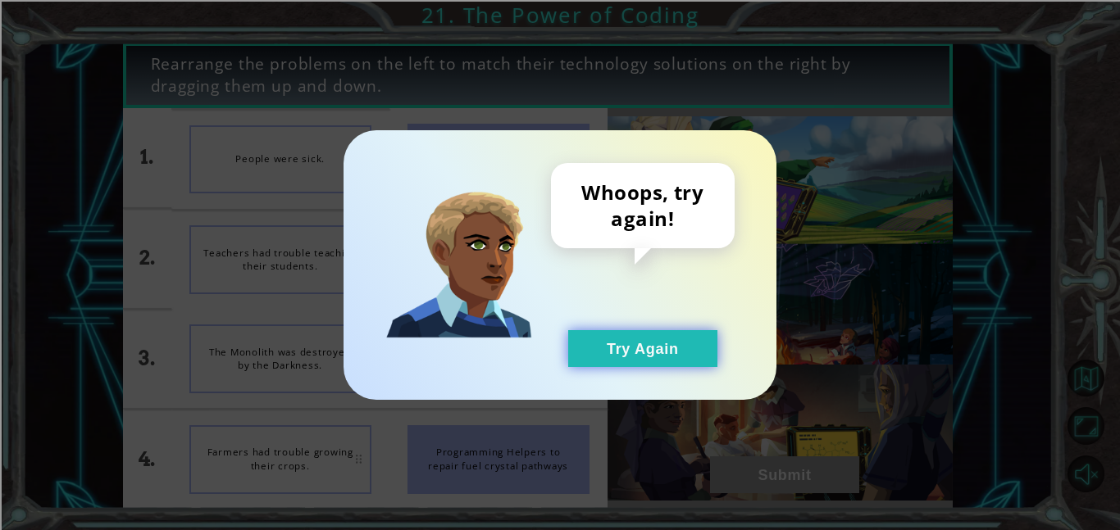
click at [695, 347] on button "Try Again" at bounding box center [642, 348] width 149 height 37
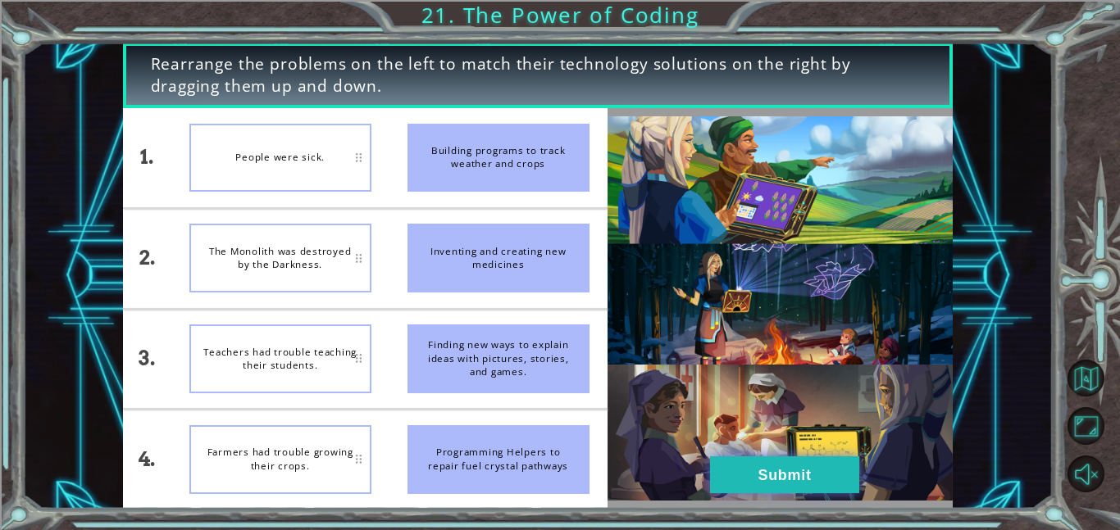
click at [802, 478] on button "Submit" at bounding box center [784, 475] width 149 height 37
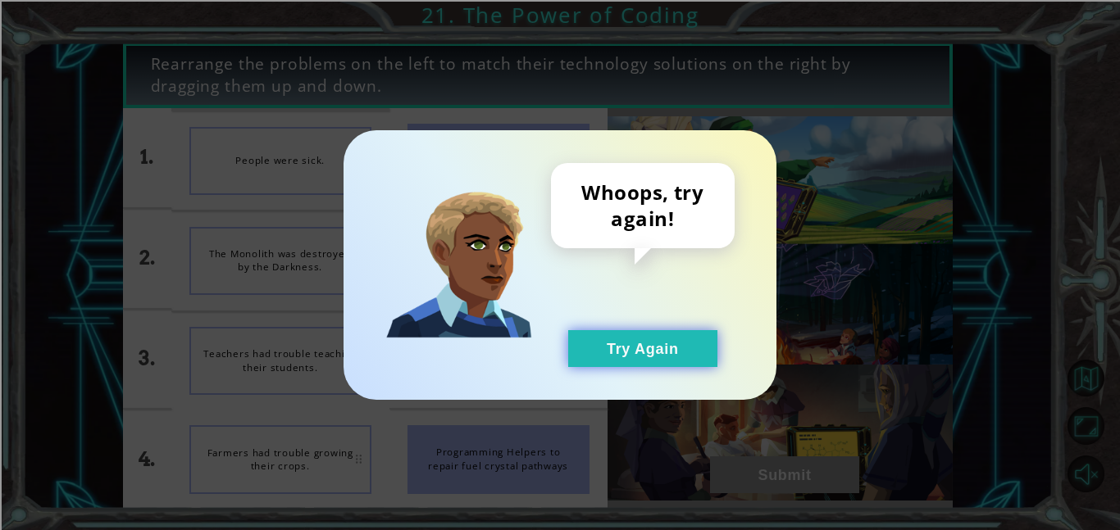
click at [662, 353] on button "Try Again" at bounding box center [642, 348] width 149 height 37
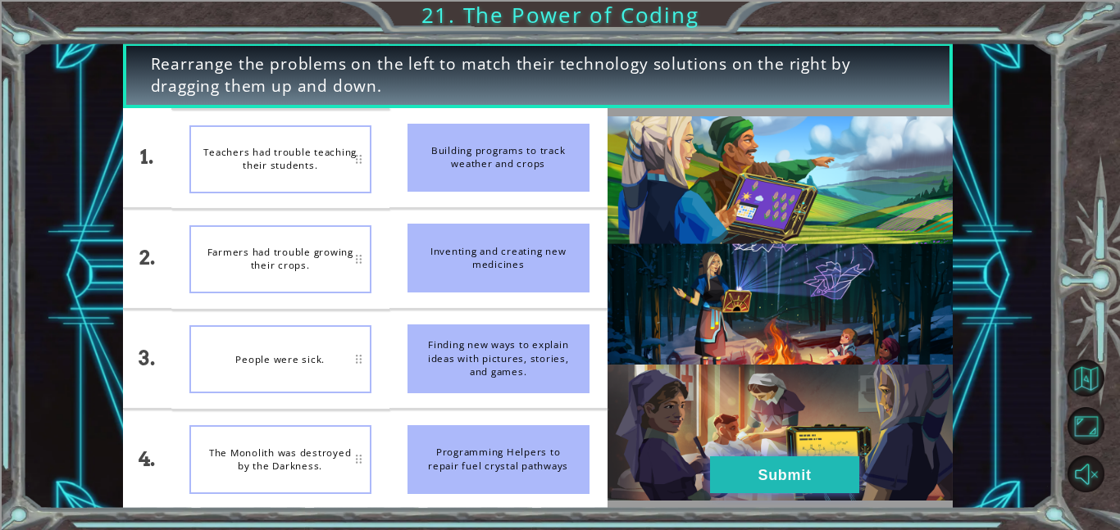
click at [727, 463] on button "Submit" at bounding box center [784, 475] width 149 height 37
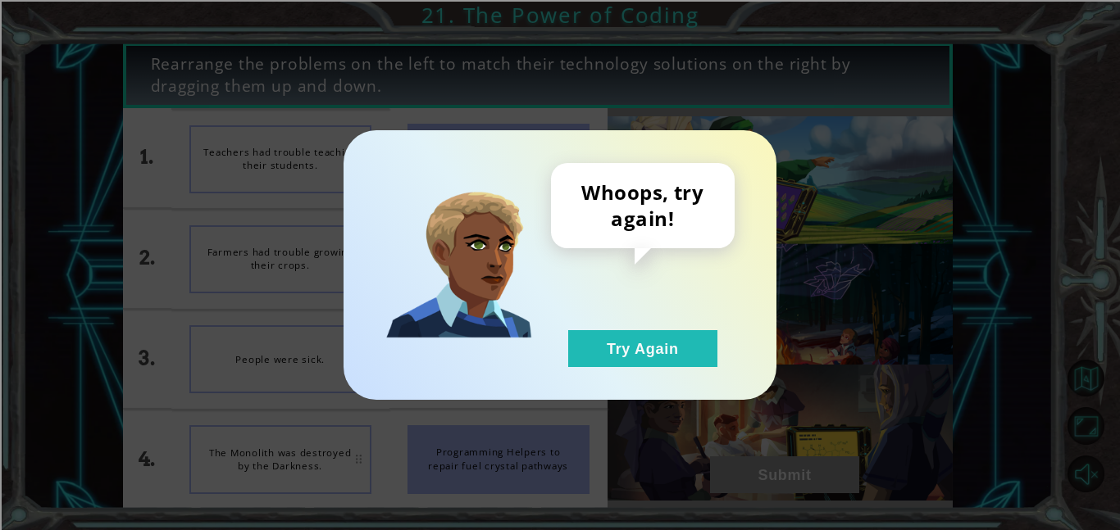
click at [727, 463] on div "Whoops, try again! Try Again" at bounding box center [560, 265] width 1120 height 530
click at [635, 343] on button "Try Again" at bounding box center [642, 348] width 149 height 37
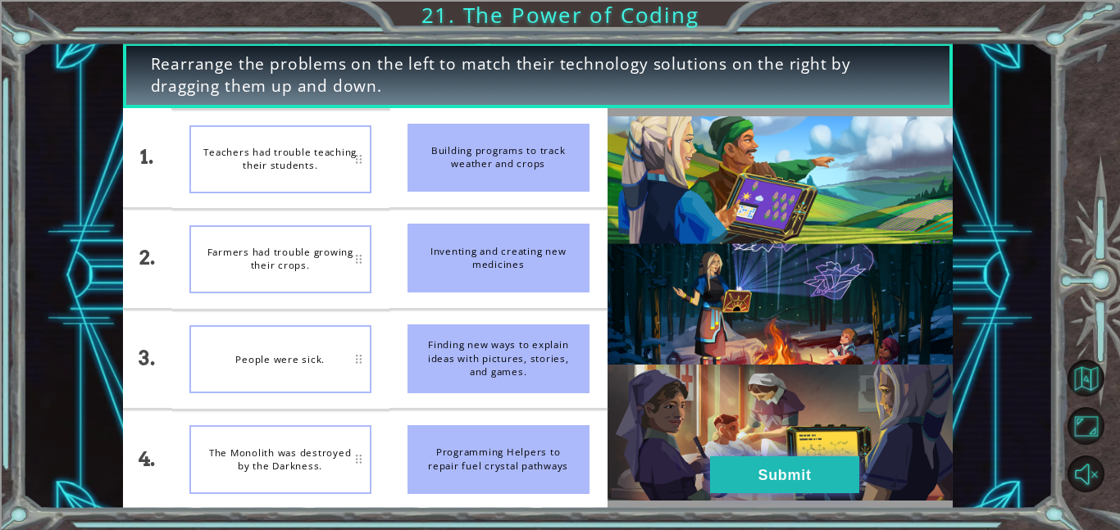
click at [744, 458] on button "Submit" at bounding box center [784, 475] width 149 height 37
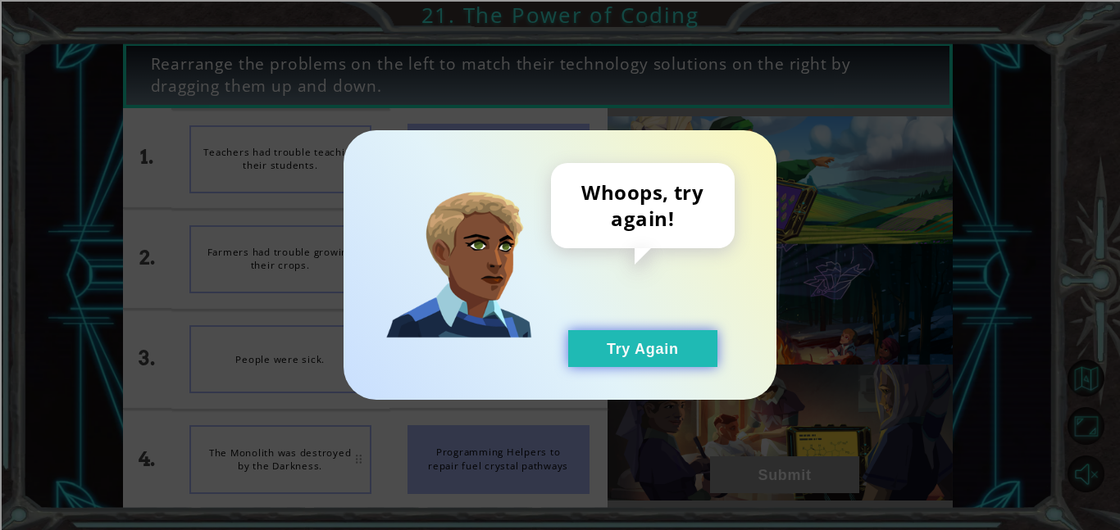
click at [654, 353] on button "Try Again" at bounding box center [642, 348] width 149 height 37
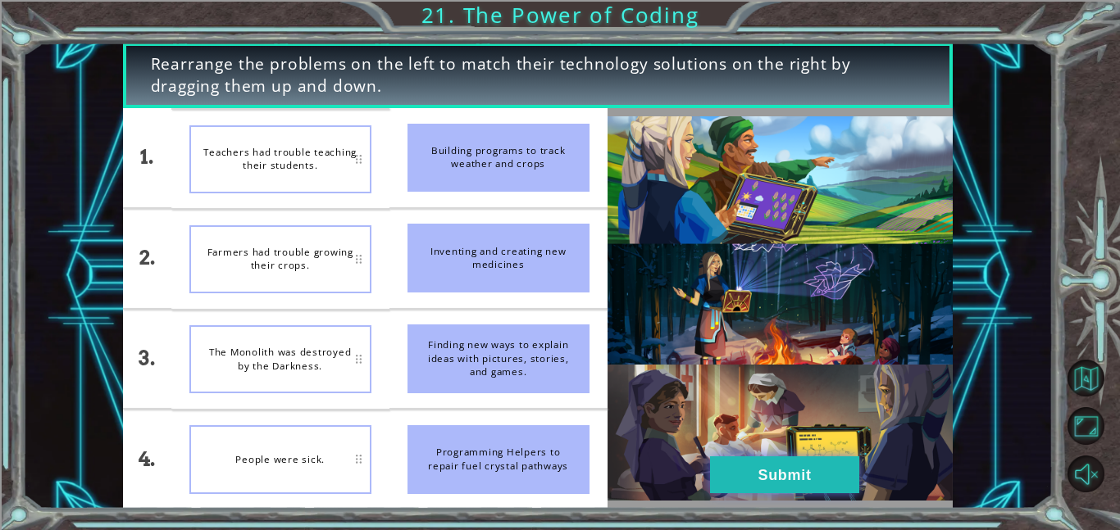
click at [753, 479] on button "Submit" at bounding box center [784, 475] width 149 height 37
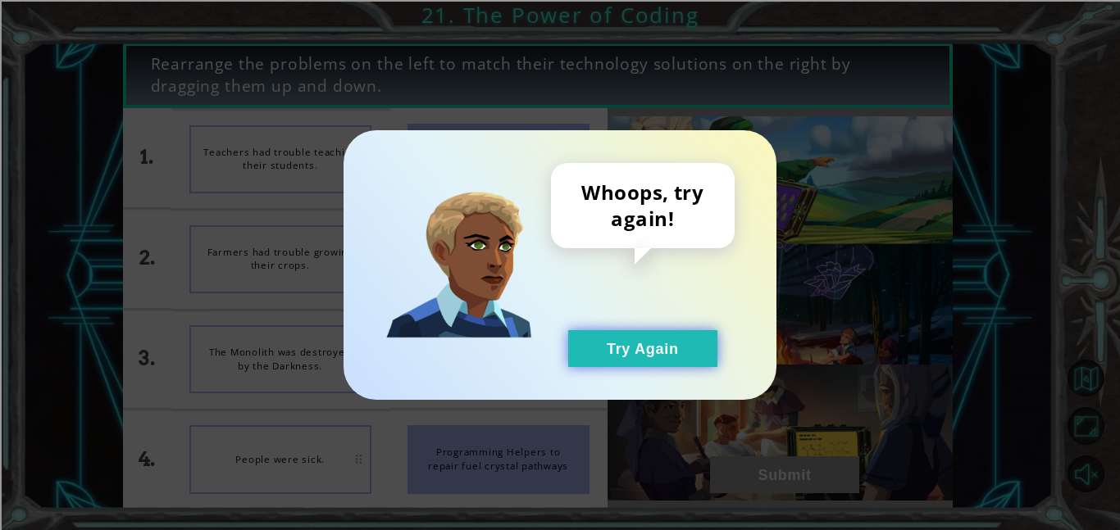
click at [664, 337] on button "Try Again" at bounding box center [642, 348] width 149 height 37
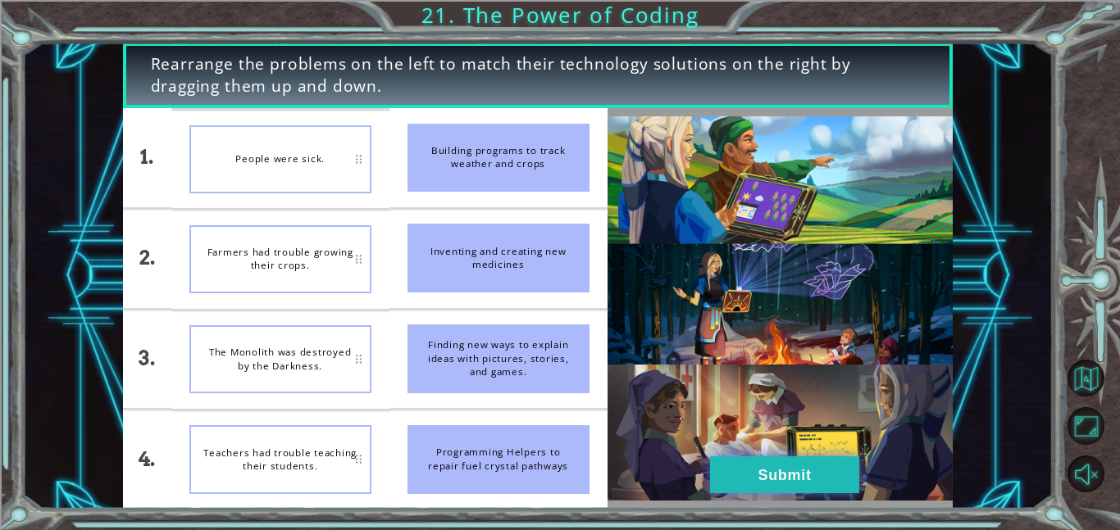
click at [802, 458] on button "Submit" at bounding box center [784, 475] width 149 height 37
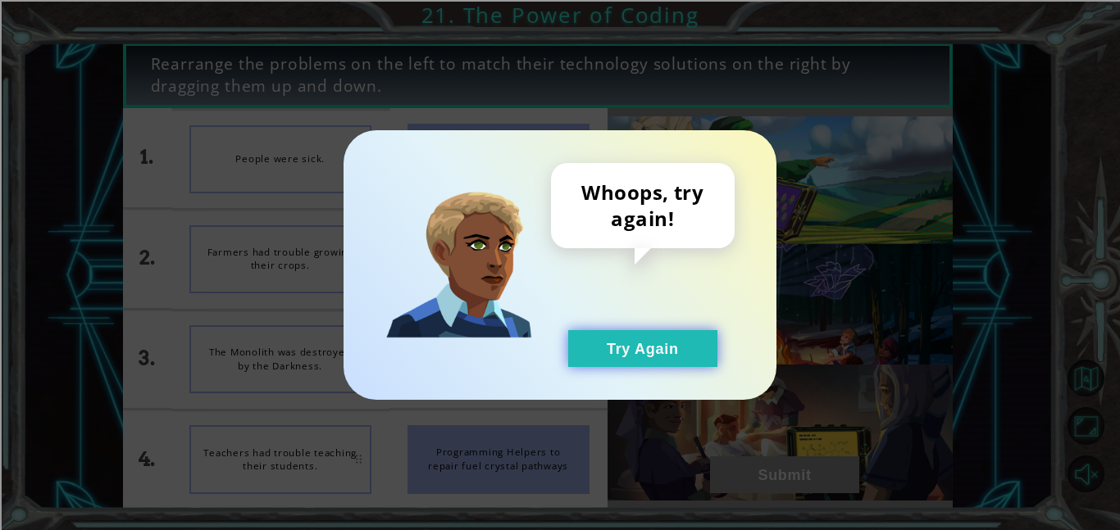
click at [654, 350] on button "Try Again" at bounding box center [642, 348] width 149 height 37
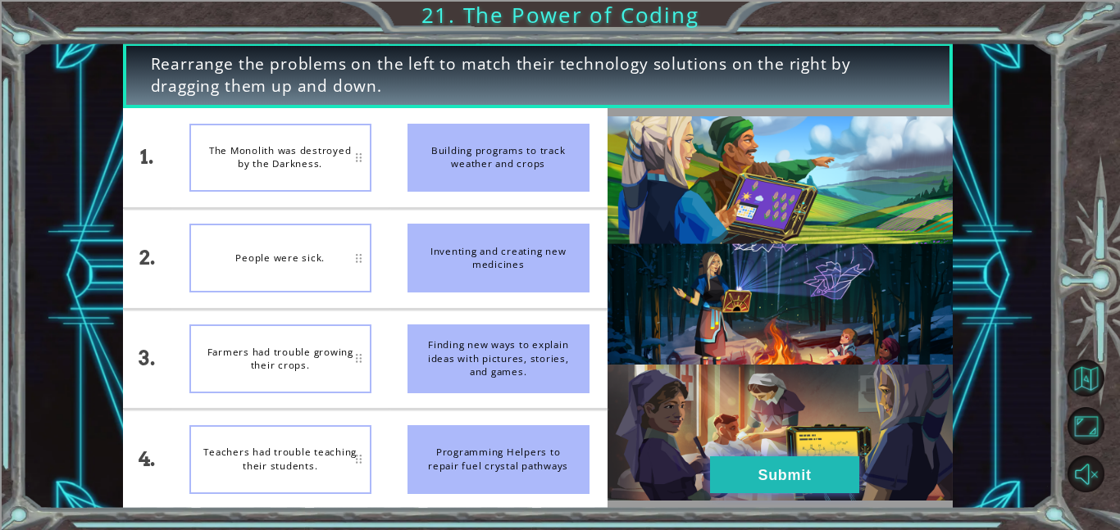
click at [811, 461] on button "Submit" at bounding box center [784, 475] width 149 height 37
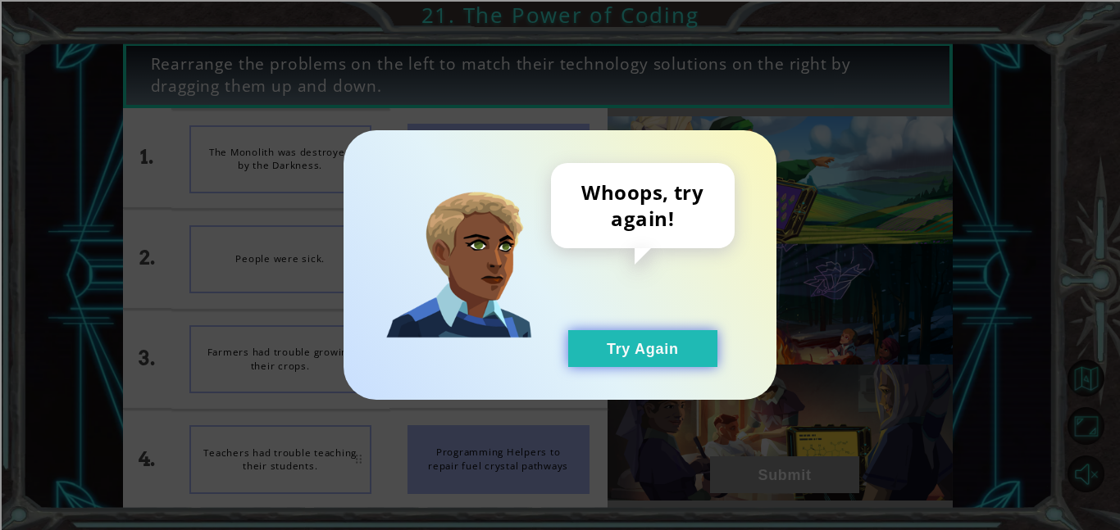
click at [635, 358] on button "Try Again" at bounding box center [642, 348] width 149 height 37
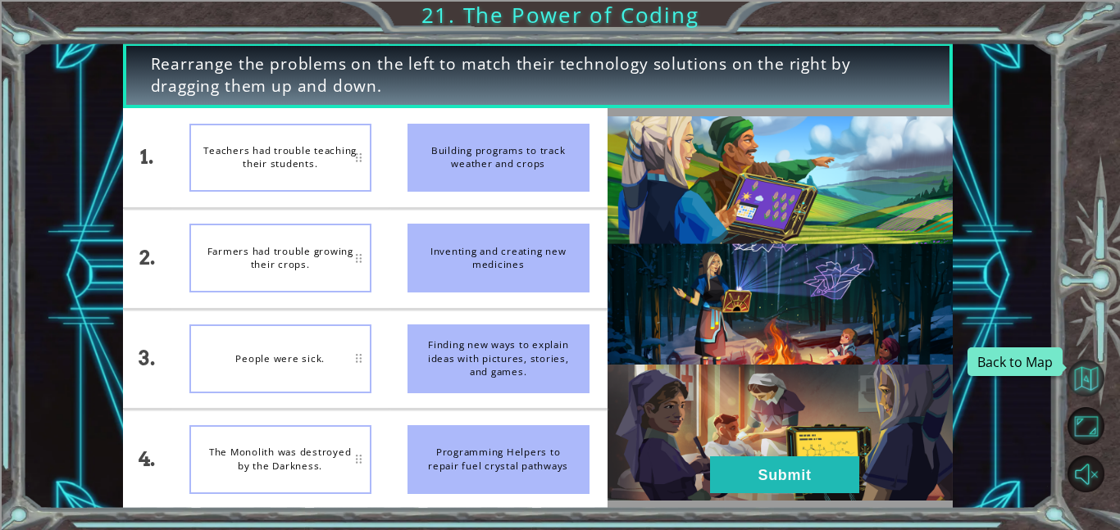
click at [1095, 380] on button "Back to Map" at bounding box center [1085, 378] width 37 height 37
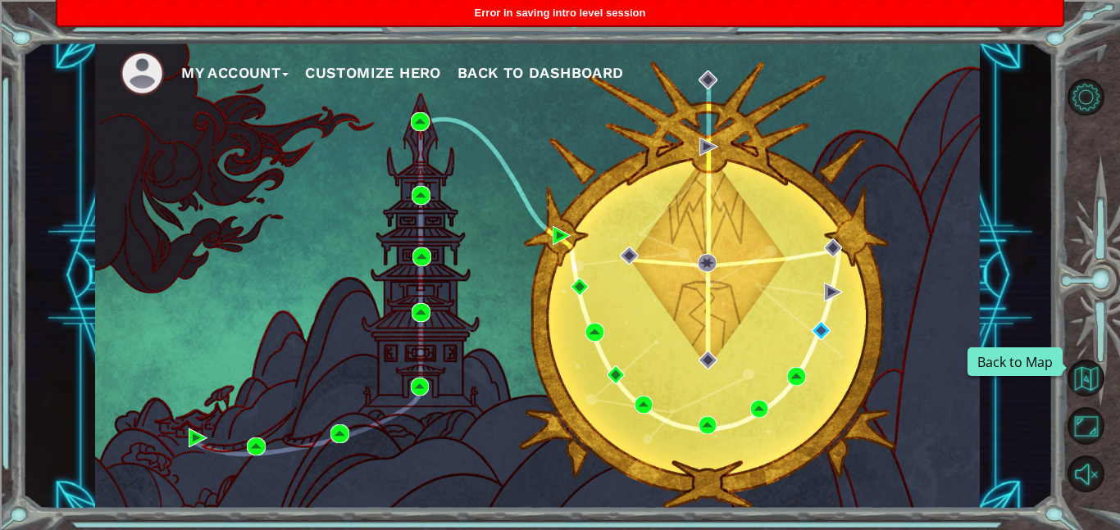
click at [1095, 380] on button "Back to Map" at bounding box center [1085, 378] width 37 height 37
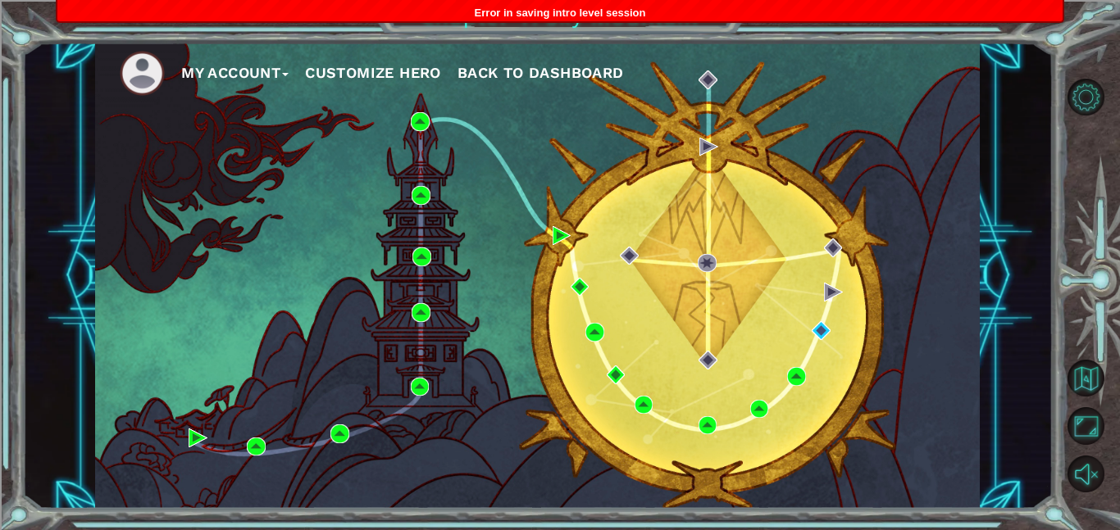
click at [388, 66] on button "Customize Hero" at bounding box center [373, 73] width 136 height 25
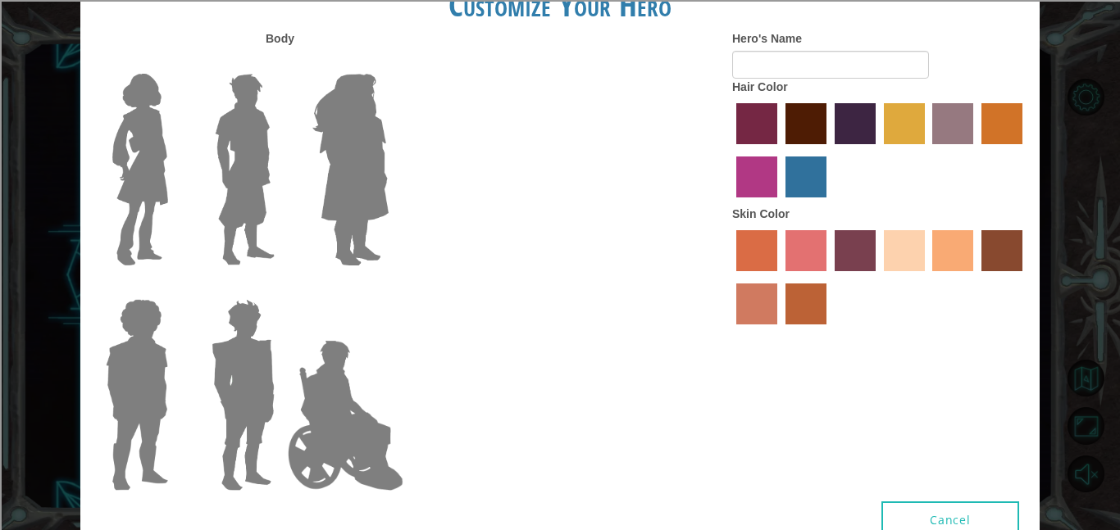
type input "[PERSON_NAME]"
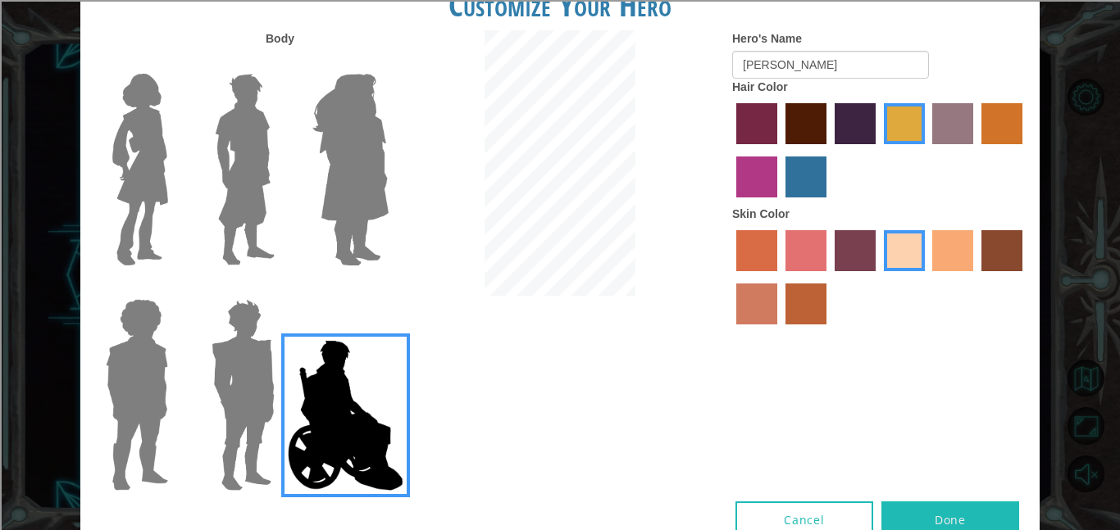
click at [347, 393] on img at bounding box center [345, 416] width 129 height 164
click at [388, 289] on input "Hero Jamie" at bounding box center [388, 289] width 0 height 0
click at [238, 173] on img at bounding box center [244, 169] width 73 height 205
click at [281, 63] on input "Hero Lars" at bounding box center [281, 63] width 0 height 0
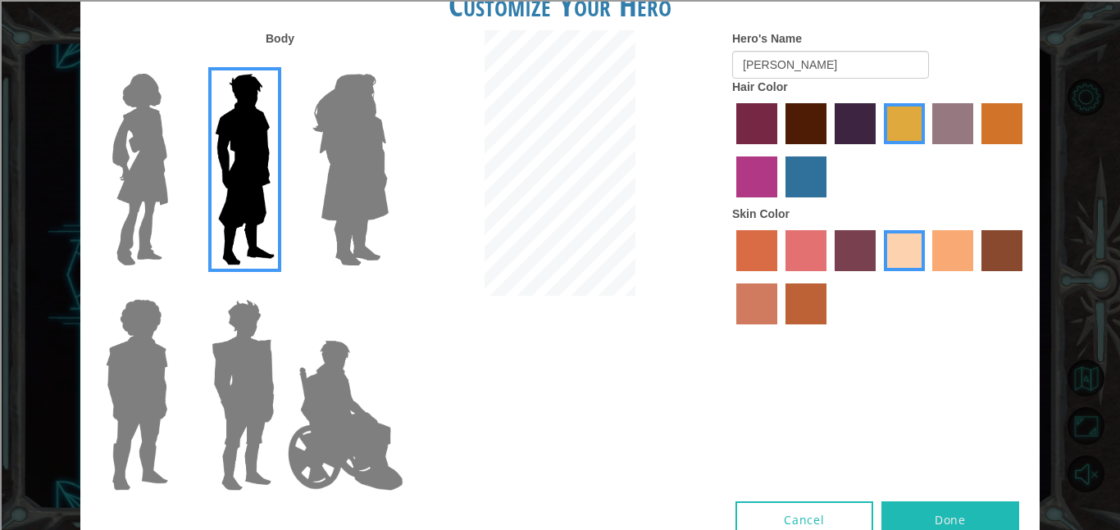
click at [283, 178] on div at bounding box center [240, 163] width 107 height 225
click at [316, 194] on img at bounding box center [350, 169] width 89 height 205
click at [388, 63] on input "Hero Amethyst" at bounding box center [388, 63] width 0 height 0
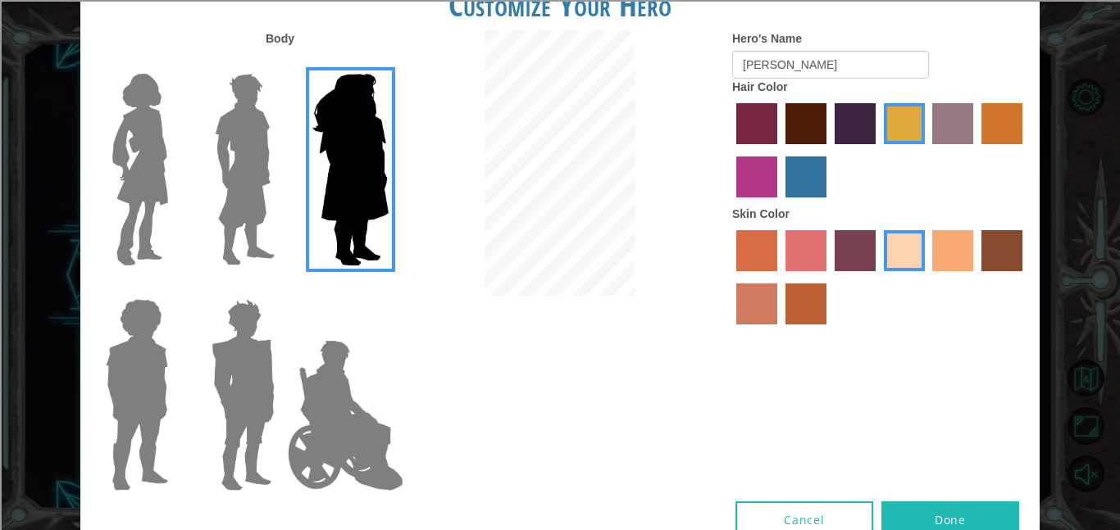
click at [160, 172] on img at bounding box center [140, 169] width 69 height 205
click at [175, 63] on input "Hero Connie" at bounding box center [175, 63] width 0 height 0
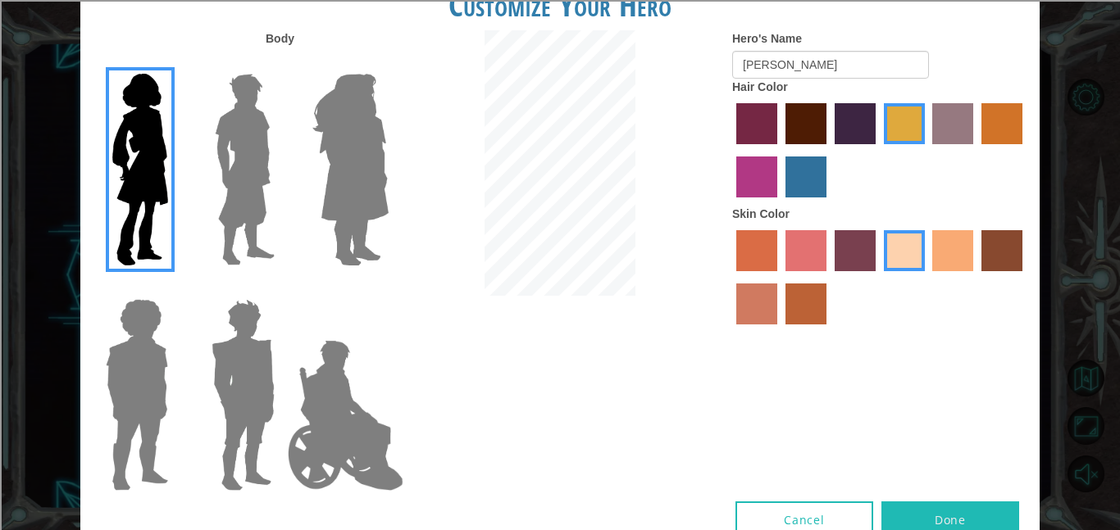
click at [244, 183] on img at bounding box center [244, 169] width 73 height 205
click at [281, 63] on input "Hero Lars" at bounding box center [281, 63] width 0 height 0
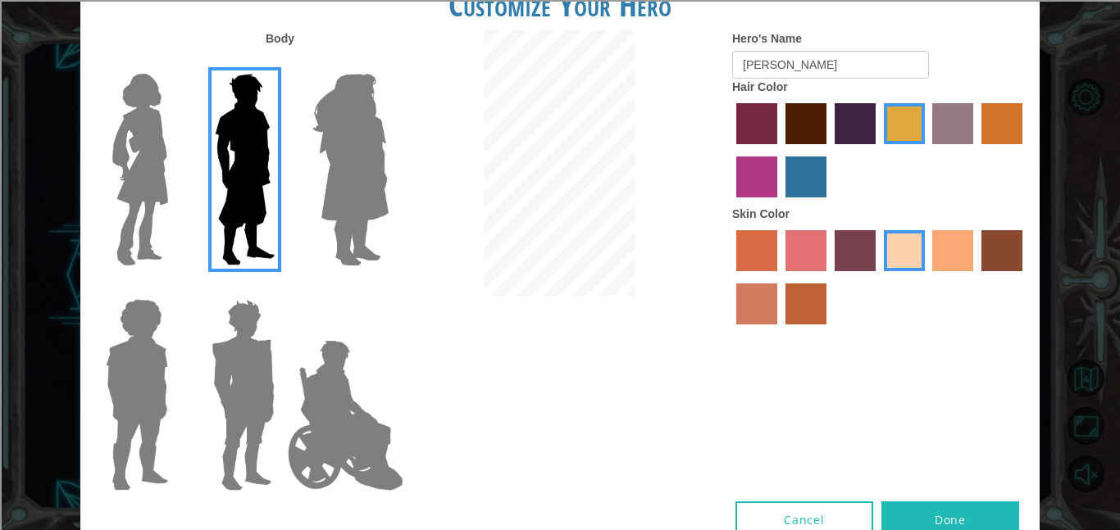
click at [954, 509] on button "Done" at bounding box center [950, 520] width 138 height 37
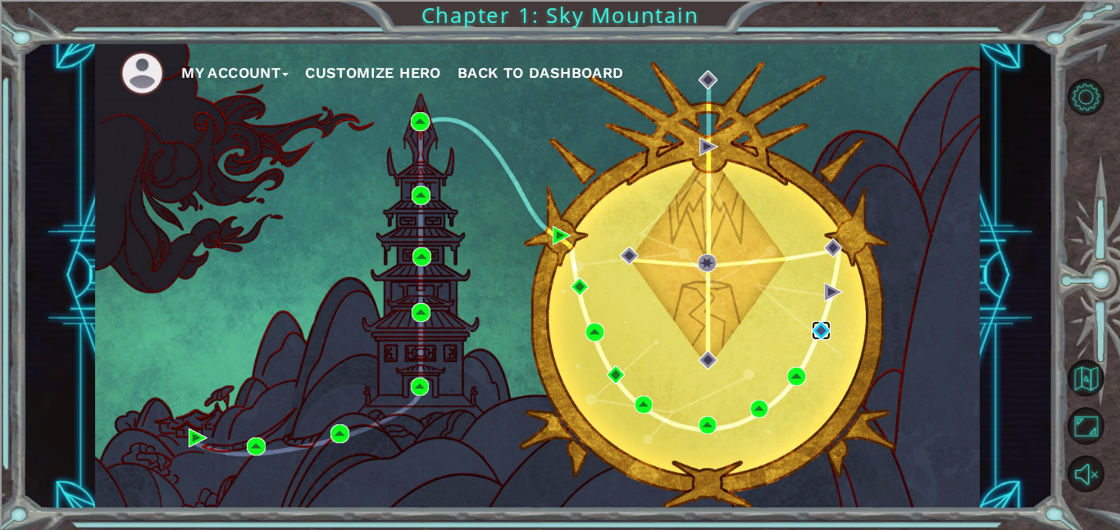
click at [817, 329] on img at bounding box center [821, 330] width 19 height 19
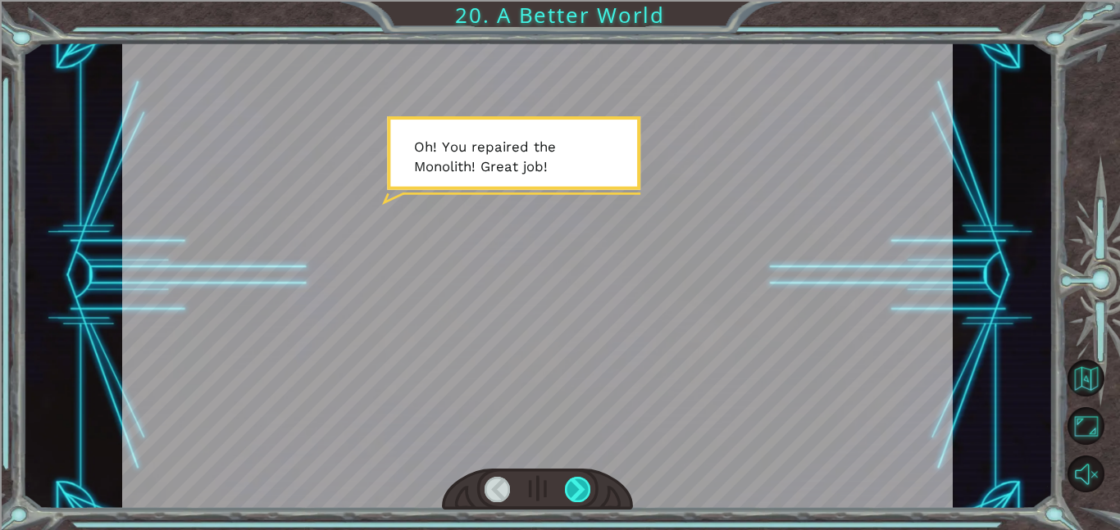
click at [574, 487] on div at bounding box center [578, 489] width 26 height 25
click at [572, 487] on div at bounding box center [578, 489] width 26 height 25
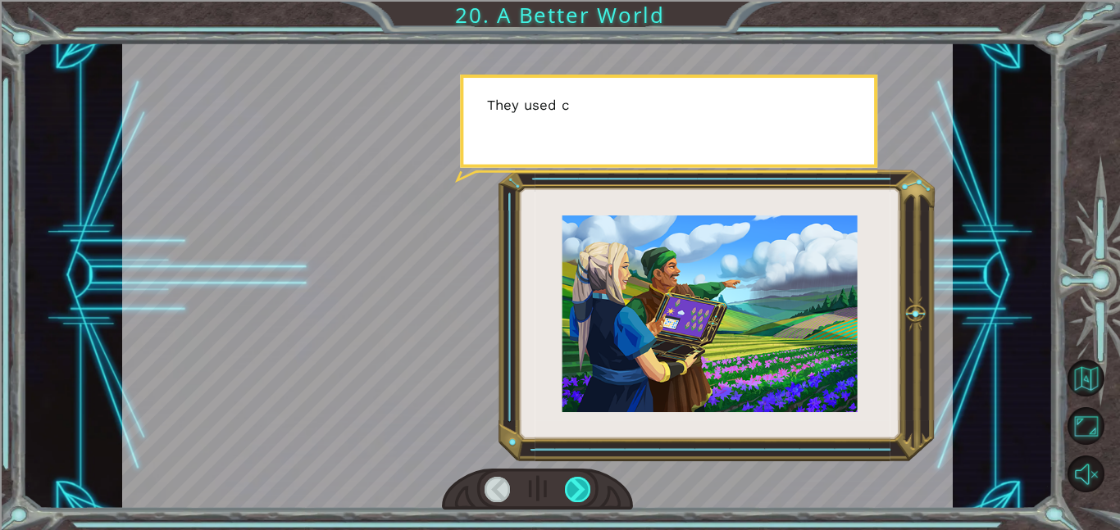
click at [573, 488] on div at bounding box center [578, 489] width 26 height 25
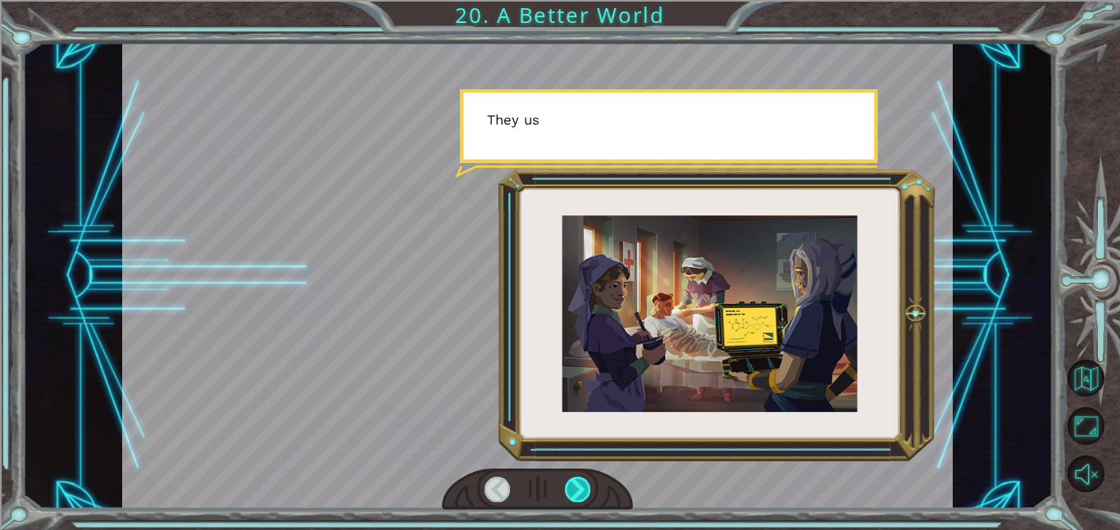
click at [572, 487] on div at bounding box center [578, 489] width 26 height 25
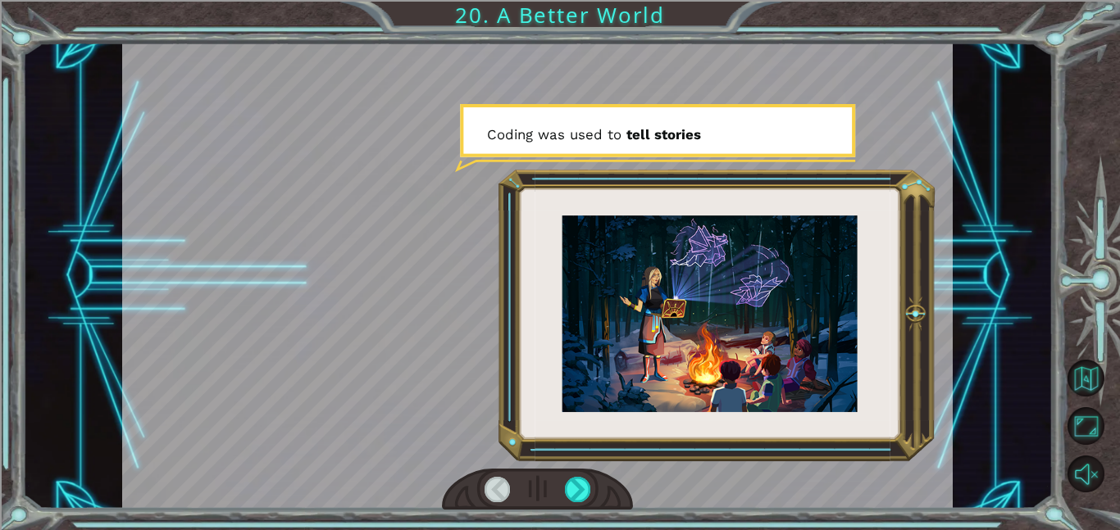
click at [508, 484] on div at bounding box center [498, 489] width 26 height 25
click at [587, 491] on div at bounding box center [578, 489] width 26 height 25
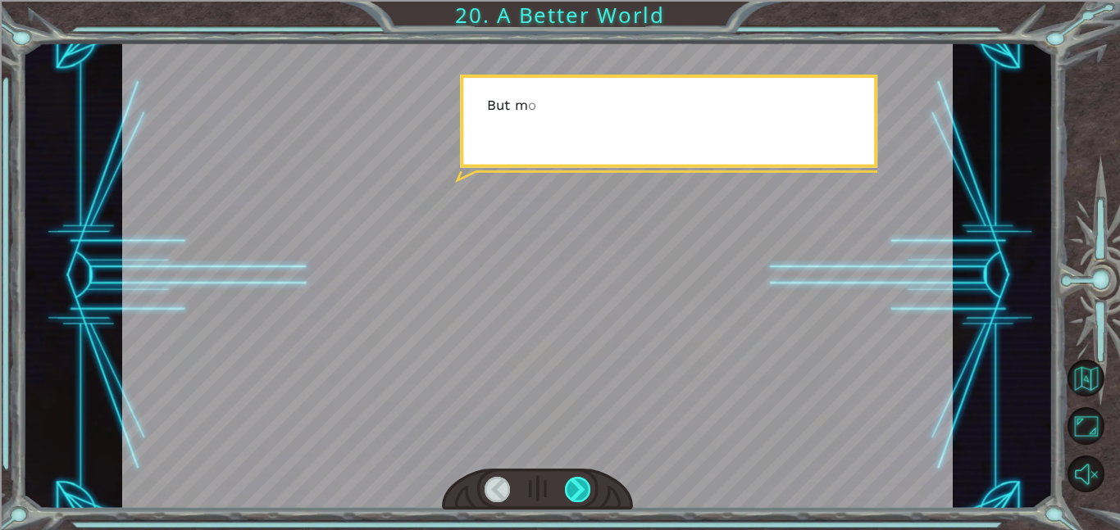
click at [587, 491] on div at bounding box center [578, 489] width 26 height 25
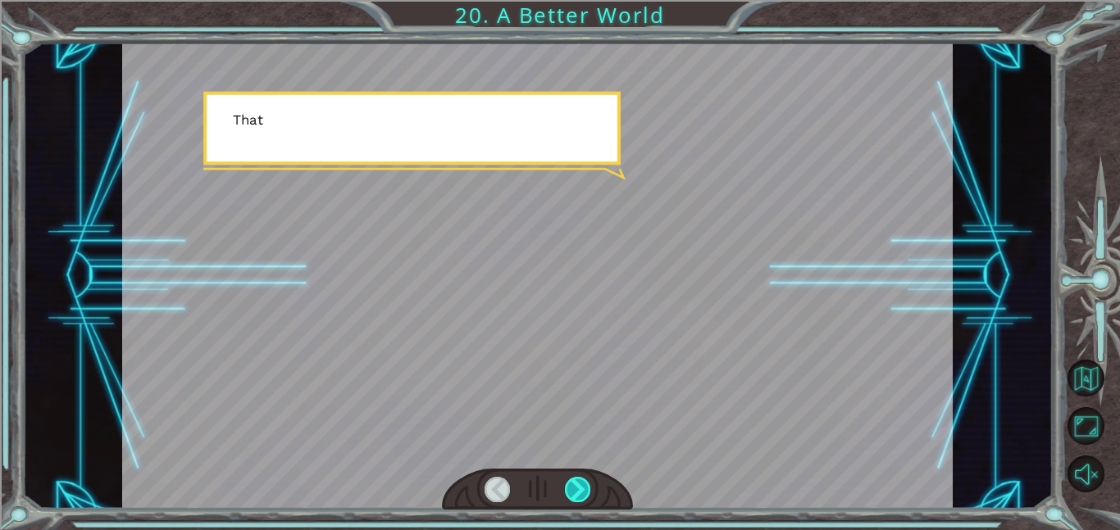
click at [587, 491] on div at bounding box center [578, 489] width 26 height 25
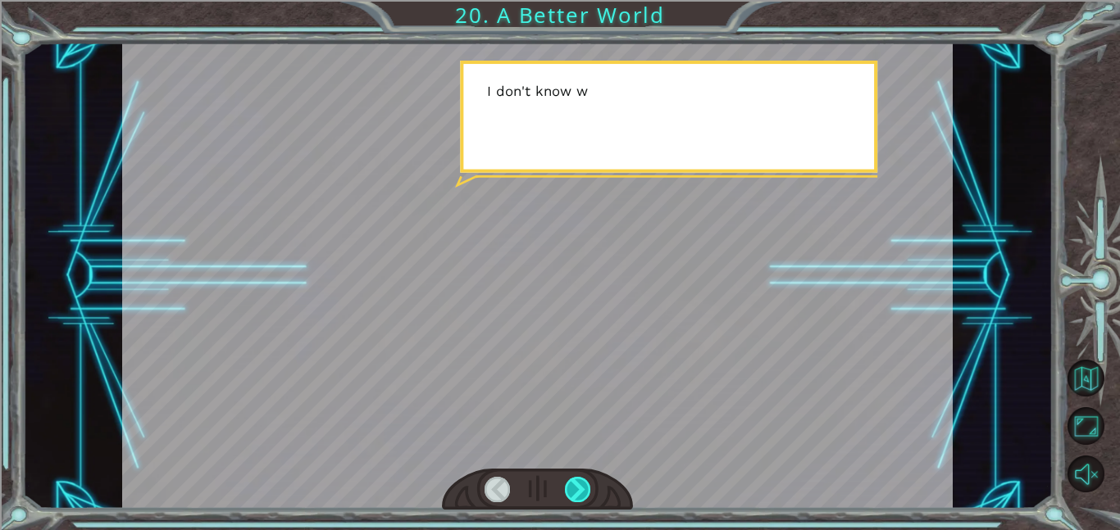
click at [587, 491] on div at bounding box center [578, 489] width 26 height 25
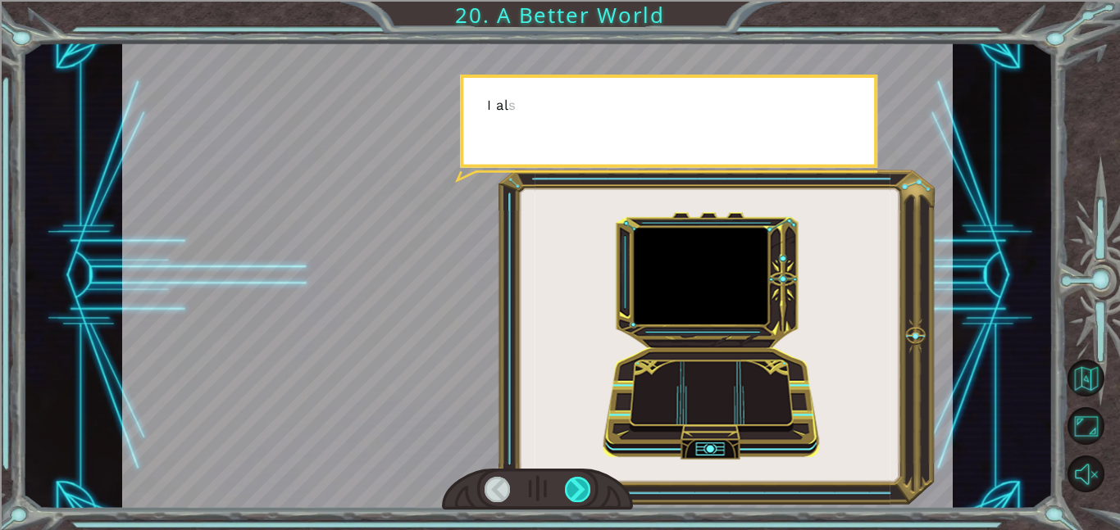
click at [587, 491] on div at bounding box center [578, 489] width 26 height 25
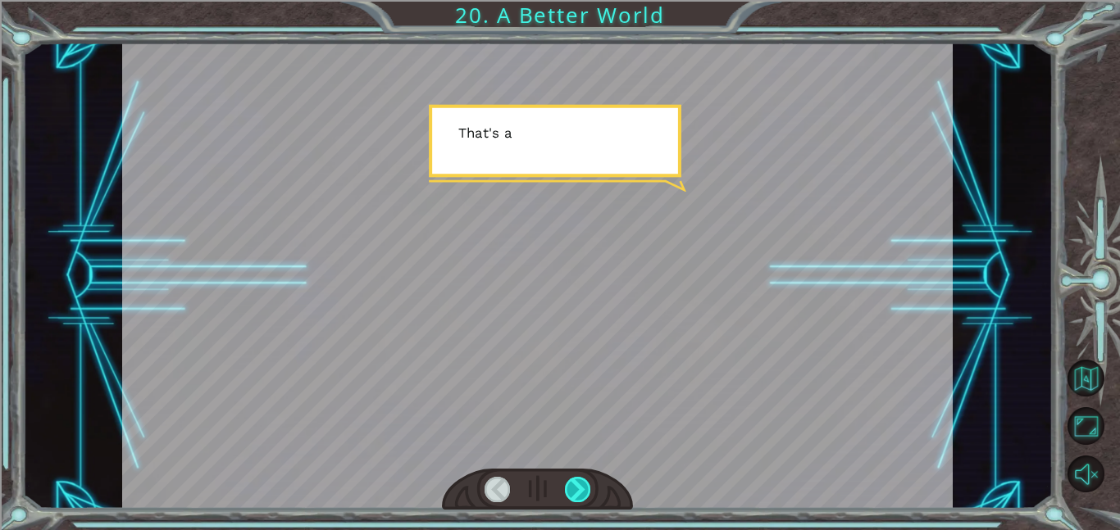
click at [587, 491] on div at bounding box center [578, 489] width 26 height 25
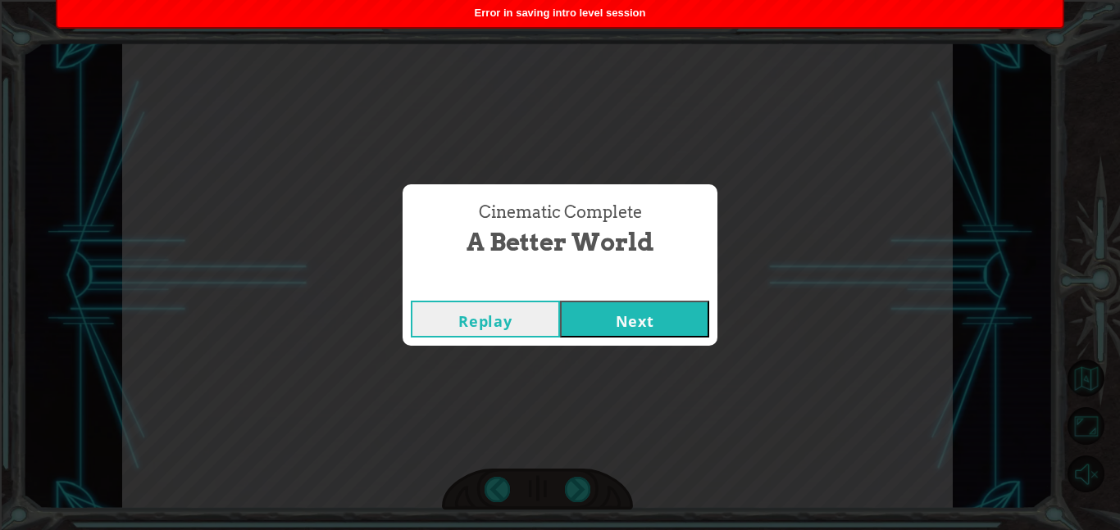
click at [614, 316] on button "Next" at bounding box center [634, 319] width 149 height 37
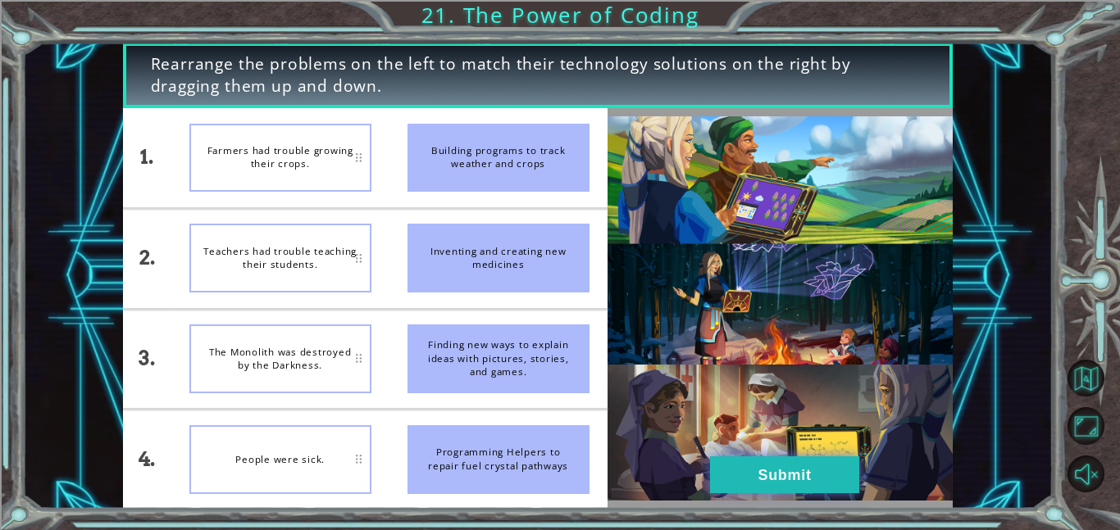
click at [804, 472] on button "Submit" at bounding box center [784, 475] width 149 height 37
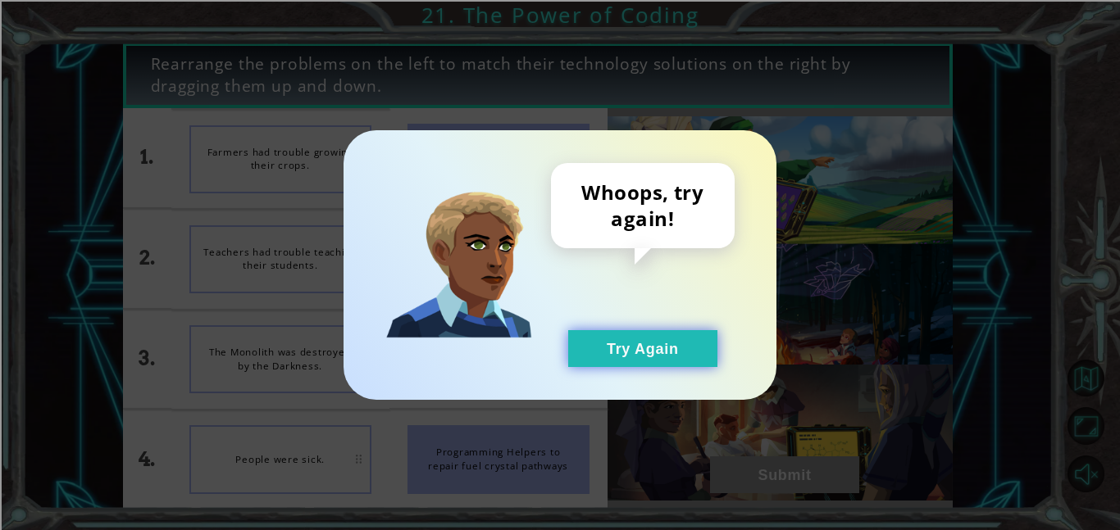
click at [660, 352] on button "Try Again" at bounding box center [642, 348] width 149 height 37
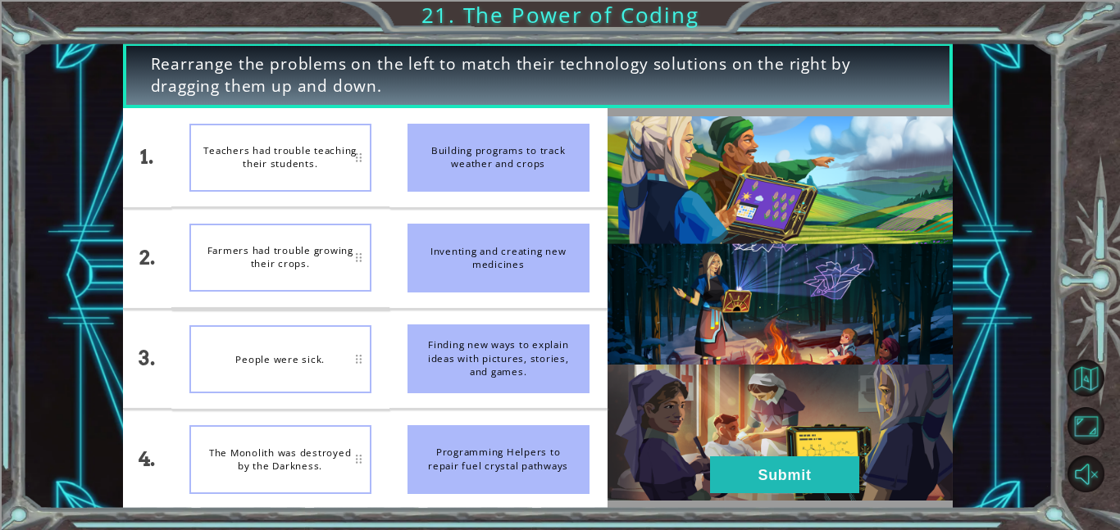
click at [698, 466] on img at bounding box center [780, 308] width 345 height 385
click at [738, 464] on button "Submit" at bounding box center [784, 475] width 149 height 37
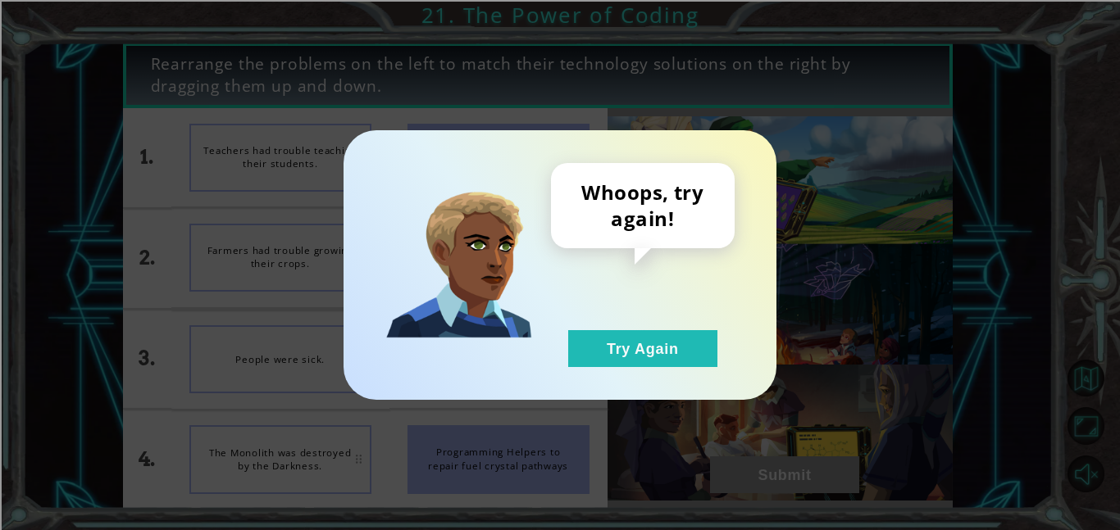
click at [623, 328] on div "Whoops, try again! Try Again" at bounding box center [643, 265] width 184 height 204
click at [629, 343] on button "Try Again" at bounding box center [642, 348] width 149 height 37
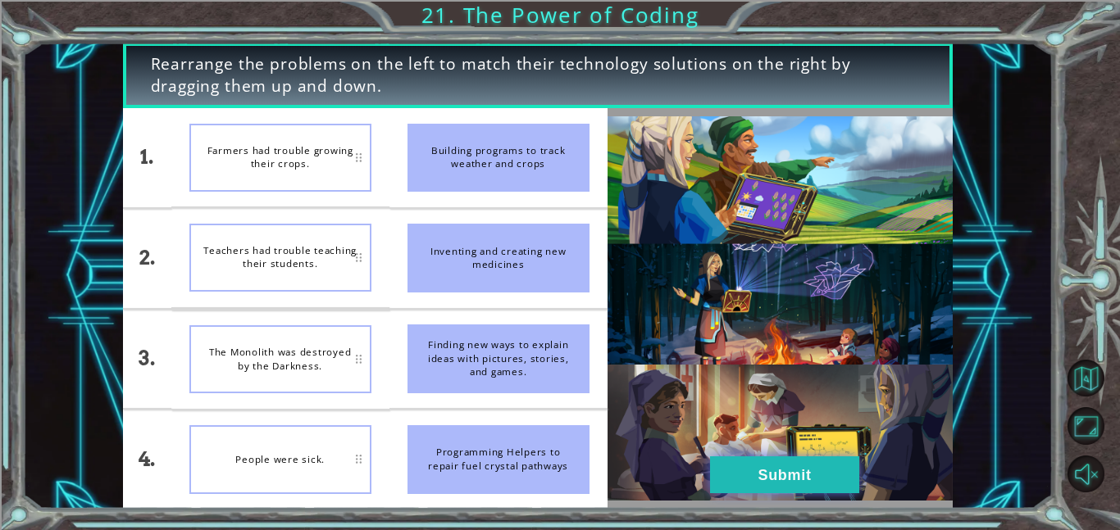
click at [773, 483] on button "Submit" at bounding box center [784, 475] width 149 height 37
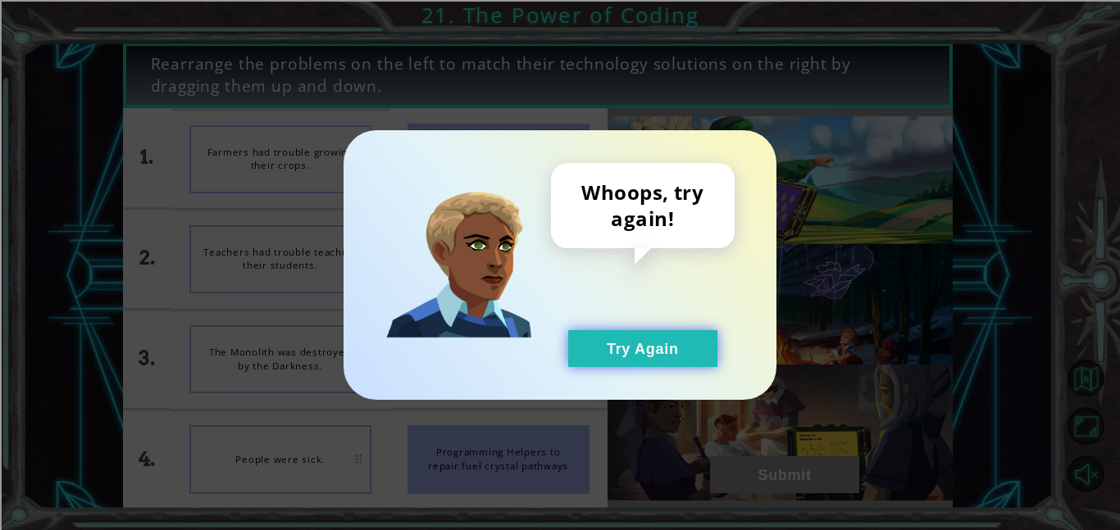
click at [642, 339] on button "Try Again" at bounding box center [642, 348] width 149 height 37
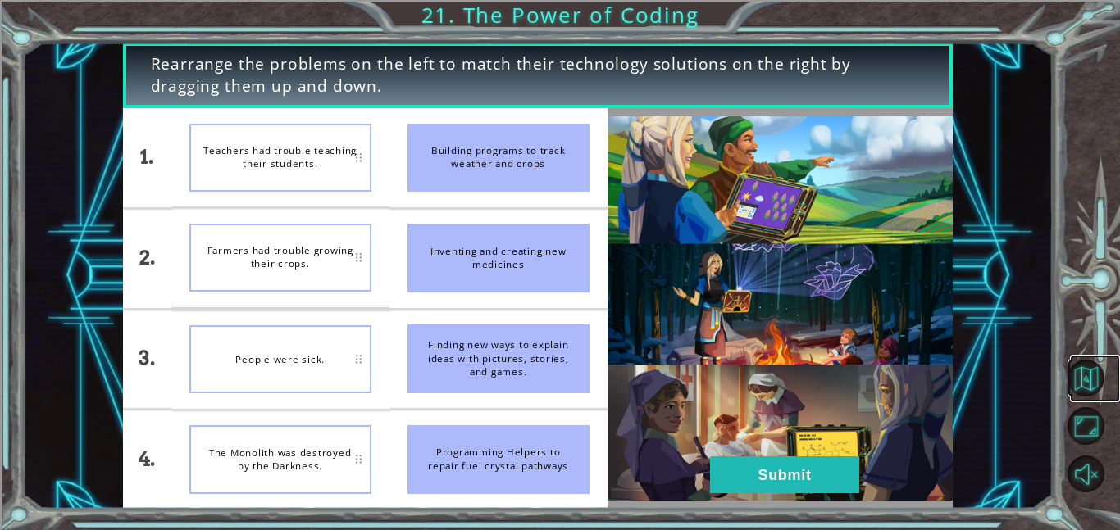
click at [1095, 400] on link at bounding box center [1095, 379] width 50 height 48
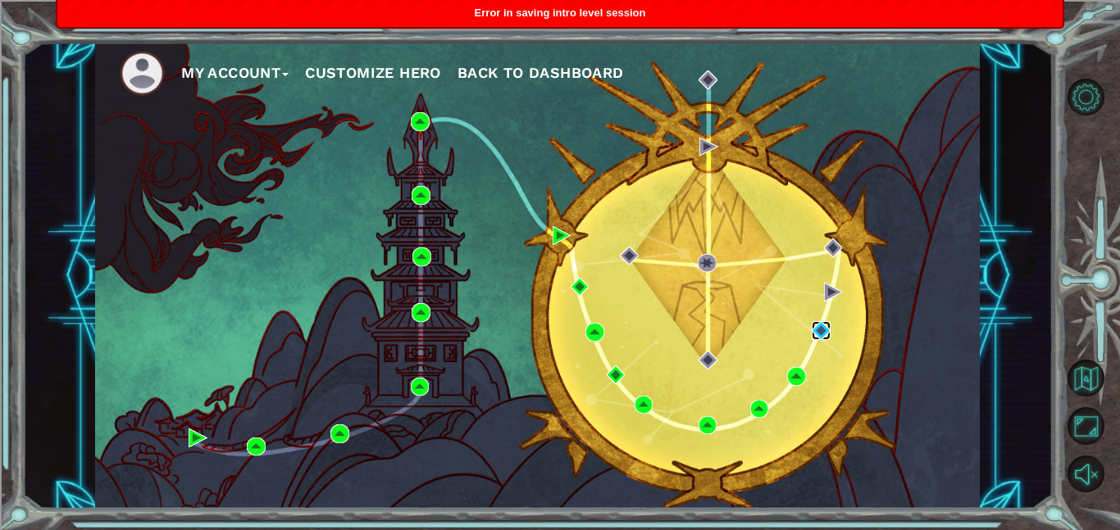
click at [825, 330] on img at bounding box center [821, 330] width 19 height 19
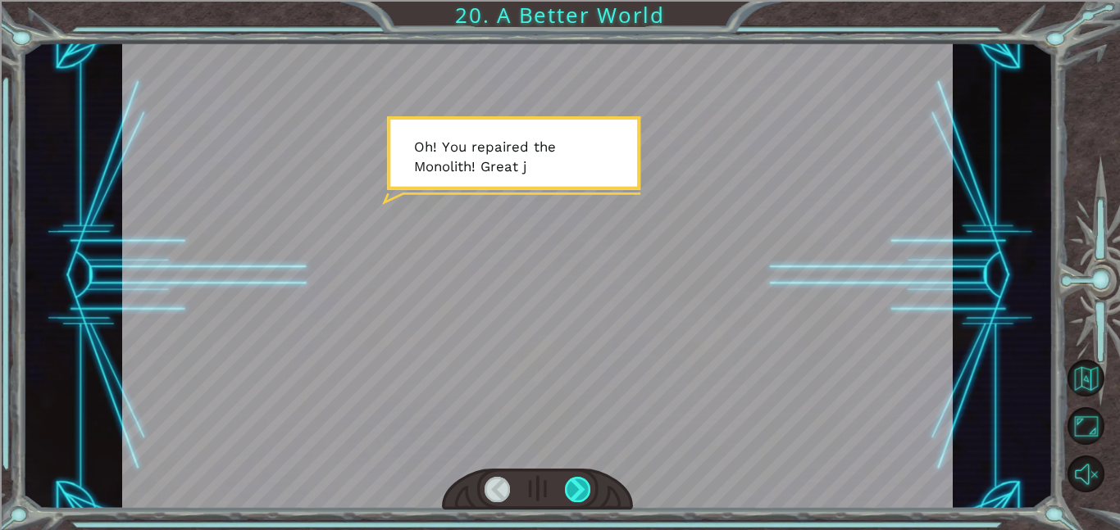
click at [565, 478] on div at bounding box center [578, 489] width 26 height 25
click at [565, 485] on div at bounding box center [578, 489] width 26 height 25
click at [566, 487] on div at bounding box center [578, 489] width 26 height 25
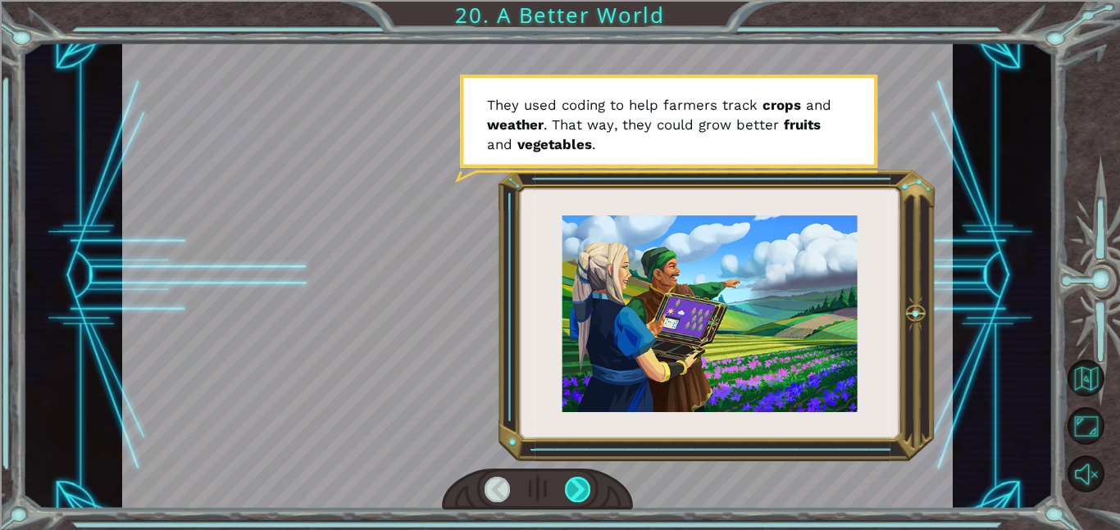
click at [570, 486] on div at bounding box center [578, 489] width 26 height 25
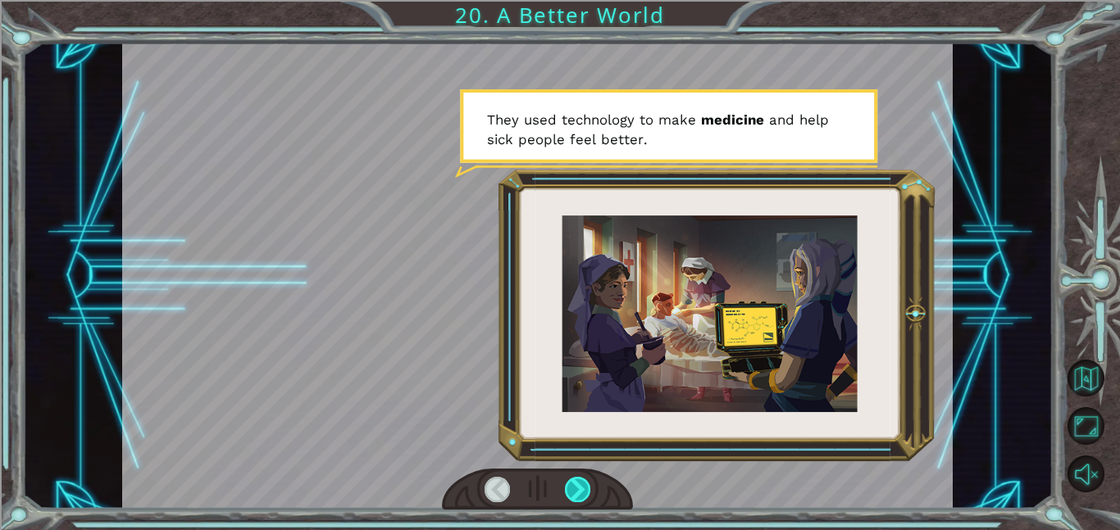
click at [574, 490] on div at bounding box center [578, 489] width 26 height 25
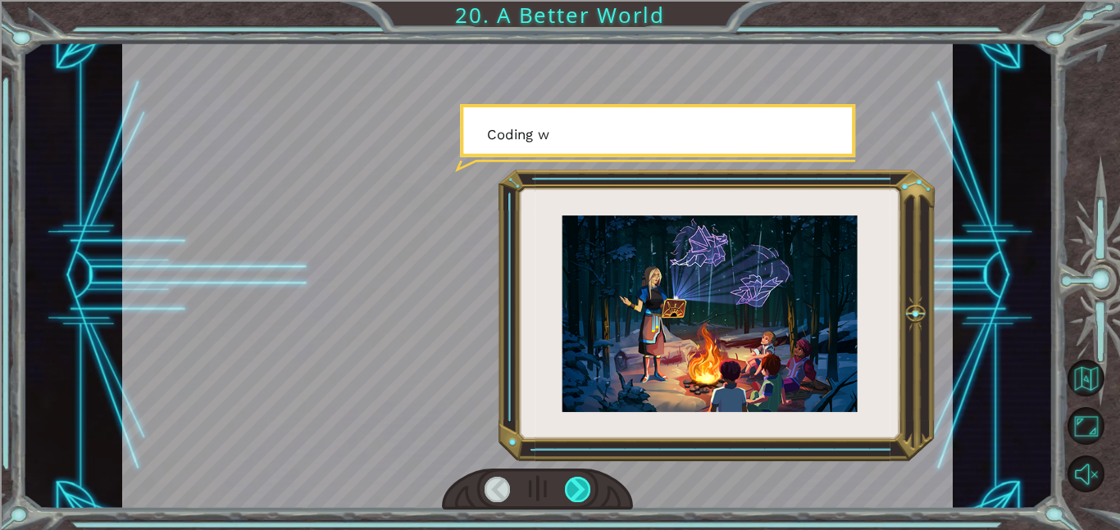
click at [576, 491] on div at bounding box center [578, 489] width 26 height 25
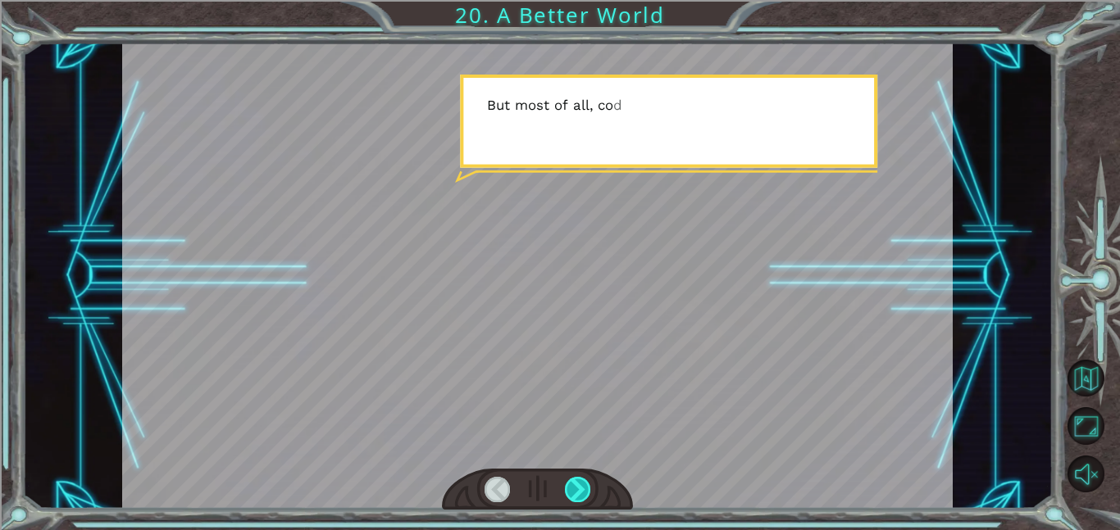
click at [577, 492] on div at bounding box center [578, 489] width 26 height 25
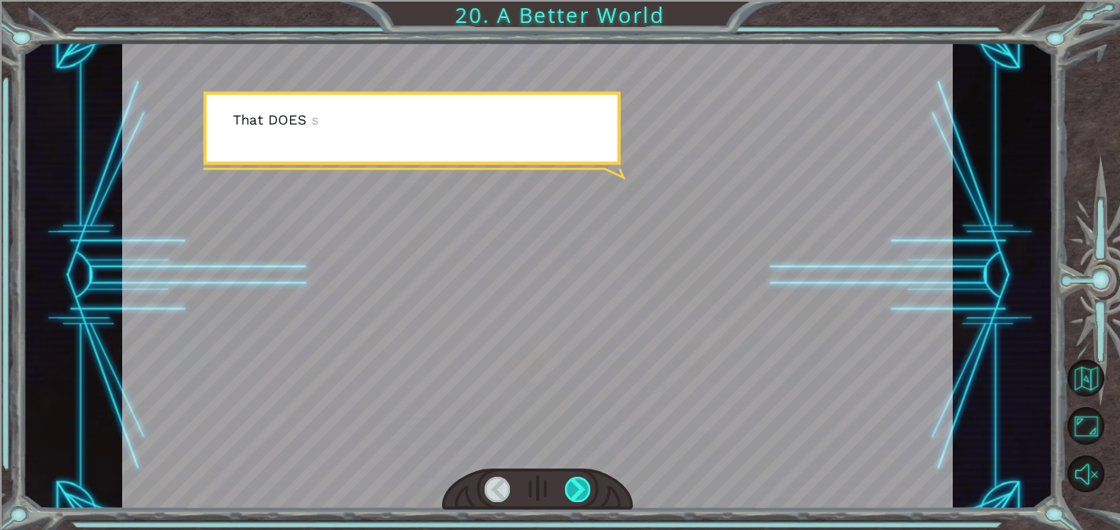
click at [578, 492] on div at bounding box center [578, 489] width 26 height 25
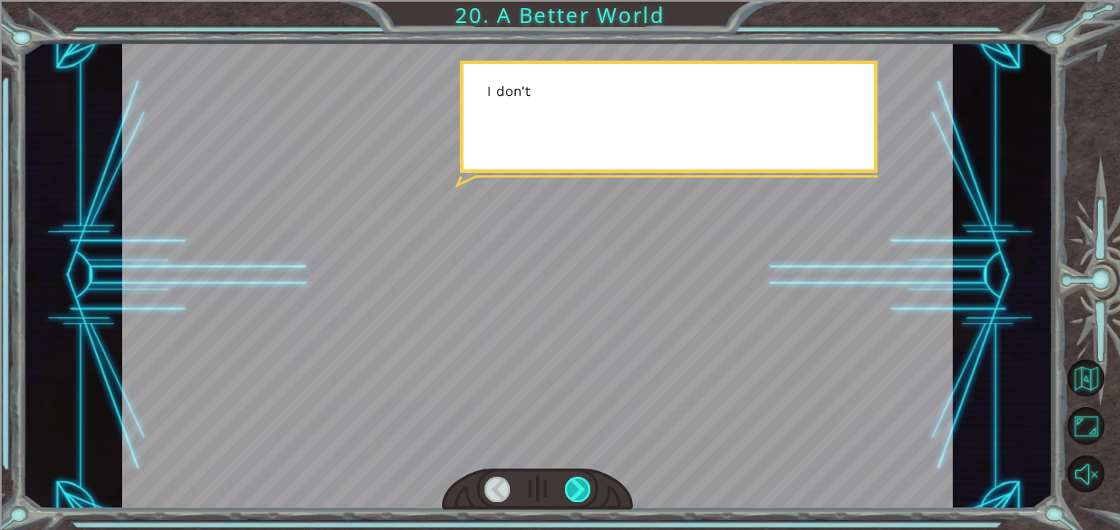
click at [578, 492] on div at bounding box center [578, 489] width 26 height 25
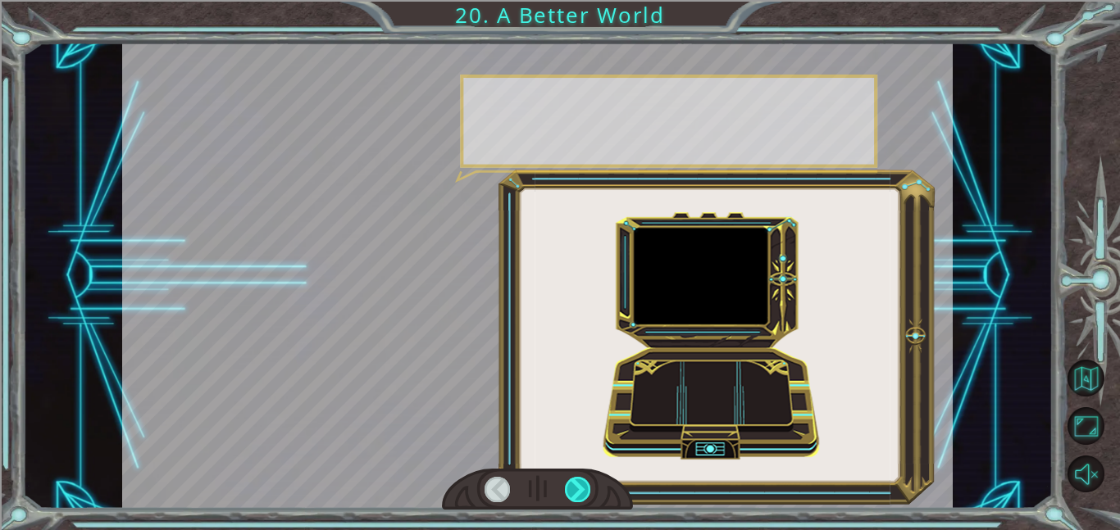
click at [578, 492] on div at bounding box center [578, 489] width 26 height 25
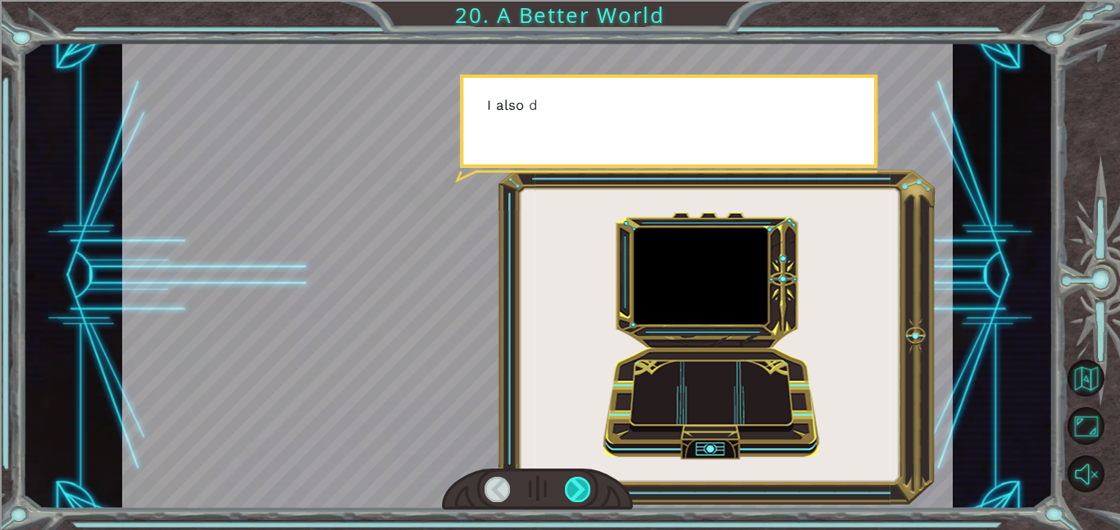
click at [578, 492] on div at bounding box center [578, 489] width 26 height 25
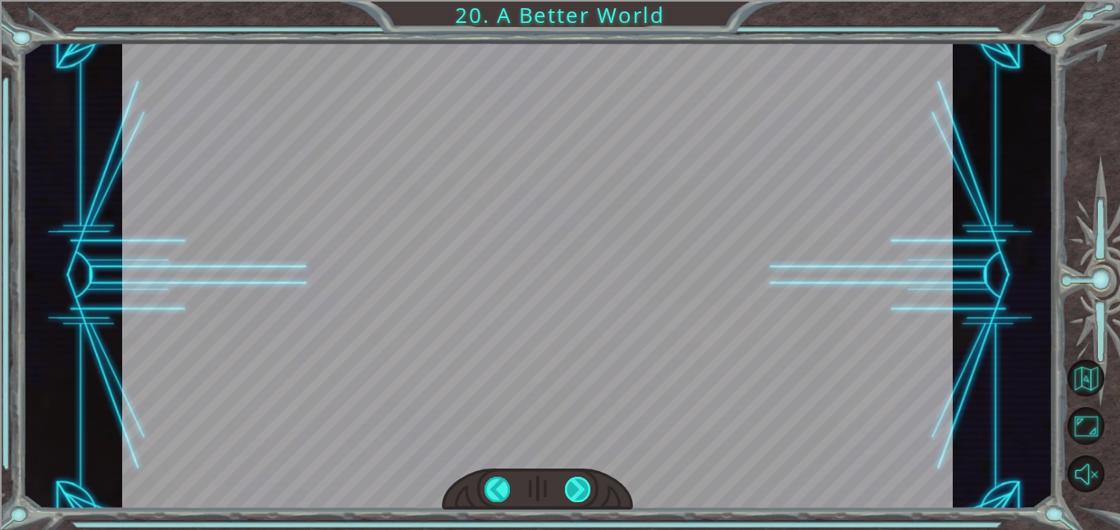
click at [576, 0] on div "O h ! Y o u r e p a i r e d t h e M o n o l i t h ! G r e a t j o b ! A n d i t…" at bounding box center [560, 0] width 1120 height 0
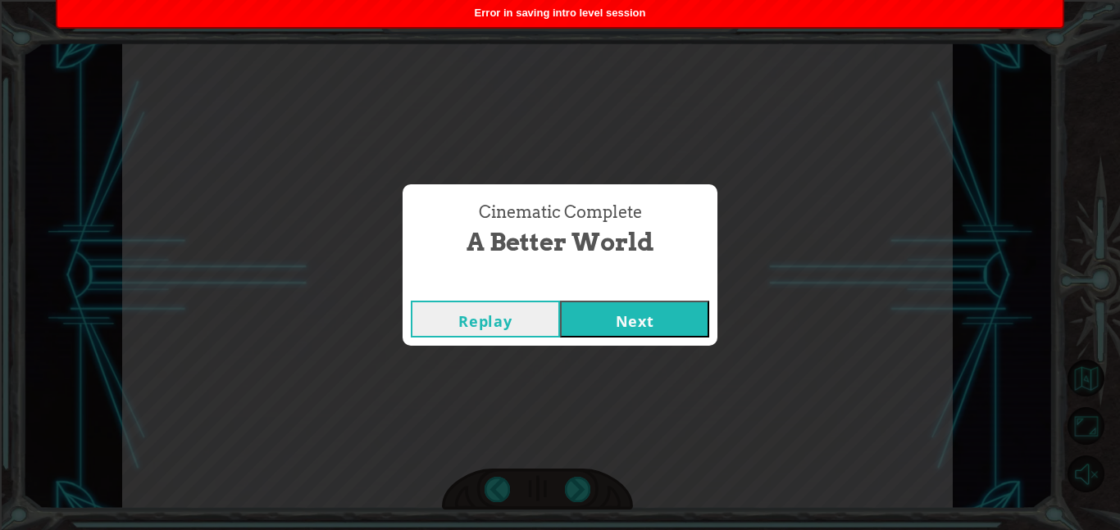
click at [630, 329] on button "Next" at bounding box center [634, 319] width 149 height 37
